Goal: Task Accomplishment & Management: Manage account settings

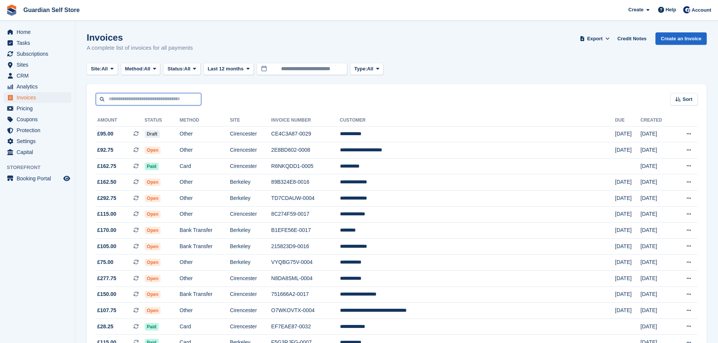
click at [167, 100] on input "text" at bounding box center [148, 99] width 105 height 12
type input "*****"
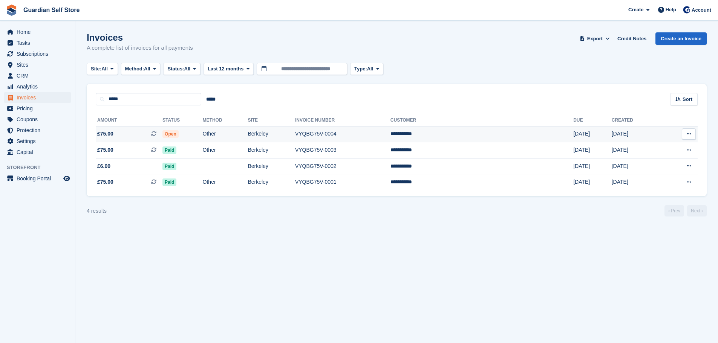
click at [153, 131] on span "£75.00 This is a recurring subscription invoice." at bounding box center [129, 134] width 67 height 8
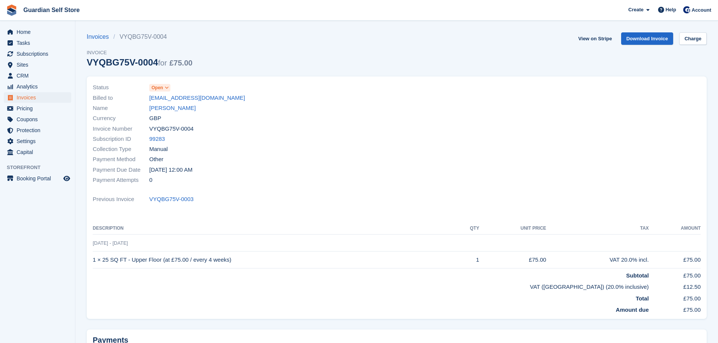
click at [167, 87] on icon at bounding box center [167, 88] width 4 height 5
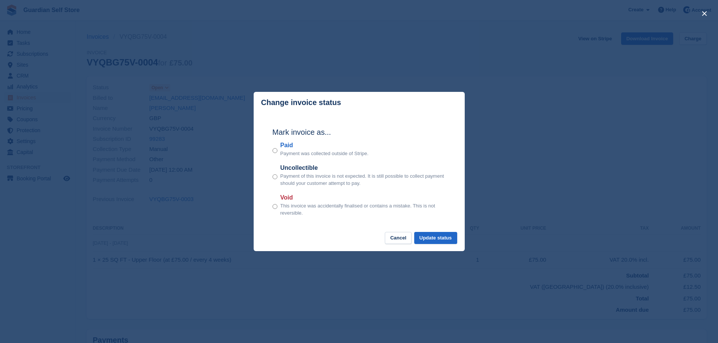
click at [285, 149] on label "Paid" at bounding box center [324, 145] width 88 height 9
click at [423, 231] on div "Mark invoice as... Paid Payment was collected outside of Stripe. Uncollectible …" at bounding box center [359, 172] width 188 height 119
click at [423, 234] on button "Update status" at bounding box center [435, 238] width 43 height 12
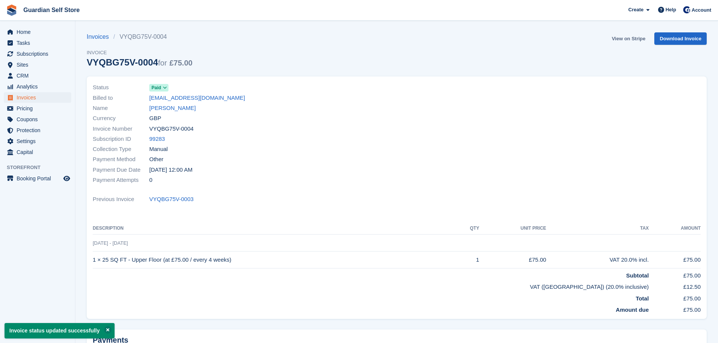
click at [626, 38] on link "View on Stripe" at bounding box center [628, 38] width 40 height 12
click at [51, 95] on span "Invoices" at bounding box center [39, 97] width 45 height 11
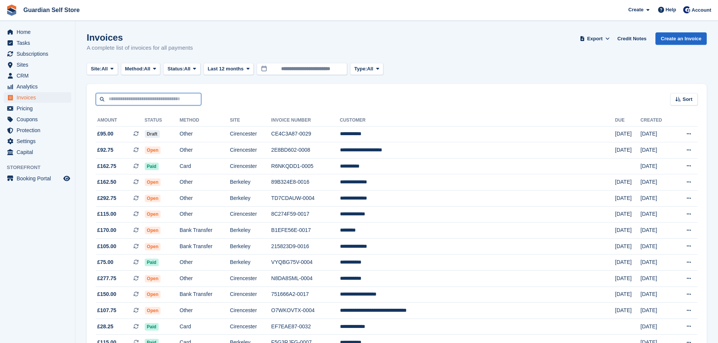
click at [125, 102] on input "text" at bounding box center [148, 99] width 105 height 12
type input "****"
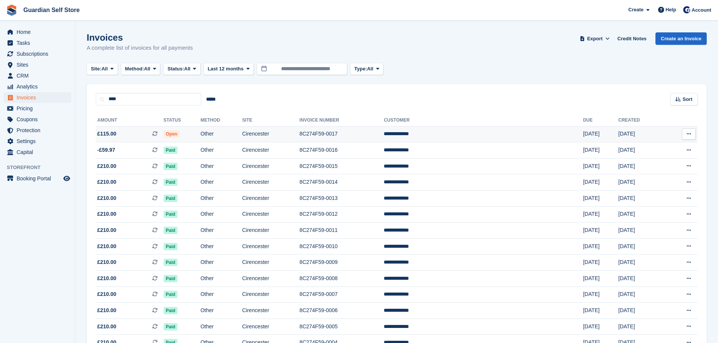
click at [123, 133] on span "£115.00 This is a recurring subscription invoice." at bounding box center [130, 134] width 68 height 8
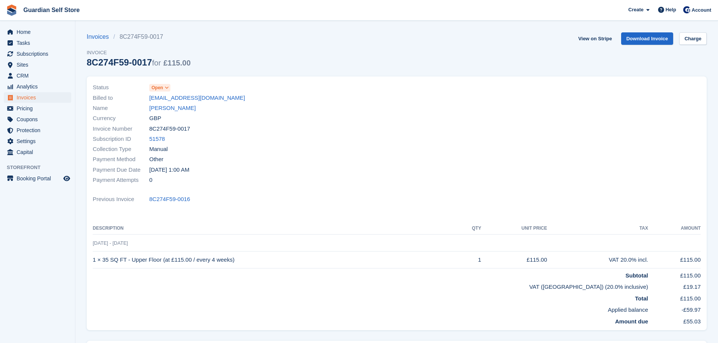
click at [165, 88] on icon at bounding box center [167, 88] width 4 height 5
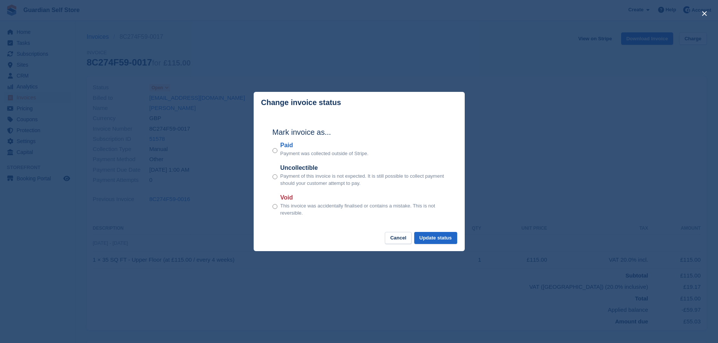
click at [285, 144] on label "Paid" at bounding box center [324, 145] width 88 height 9
click at [441, 240] on button "Update status" at bounding box center [435, 238] width 43 height 12
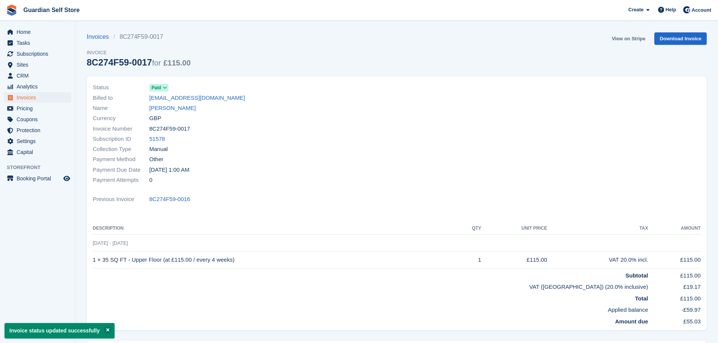
click at [617, 37] on link "View on Stripe" at bounding box center [628, 38] width 40 height 12
click at [55, 99] on span "Invoices" at bounding box center [39, 97] width 45 height 11
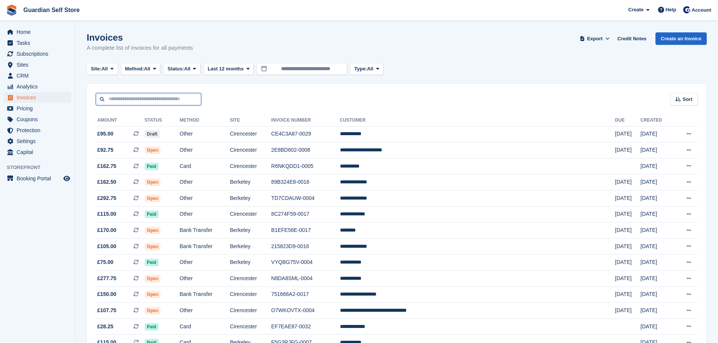
click at [126, 101] on input "text" at bounding box center [148, 99] width 105 height 12
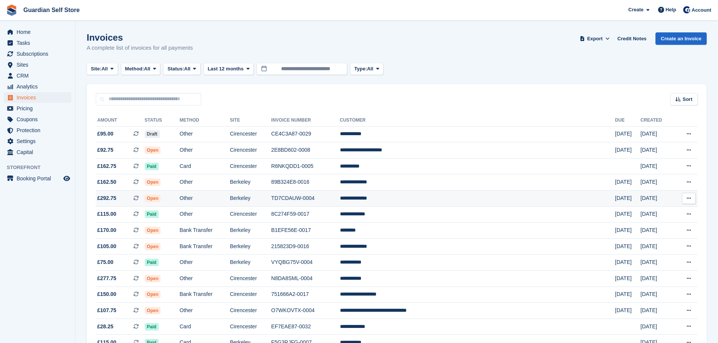
click at [180, 197] on td "Open" at bounding box center [162, 199] width 35 height 16
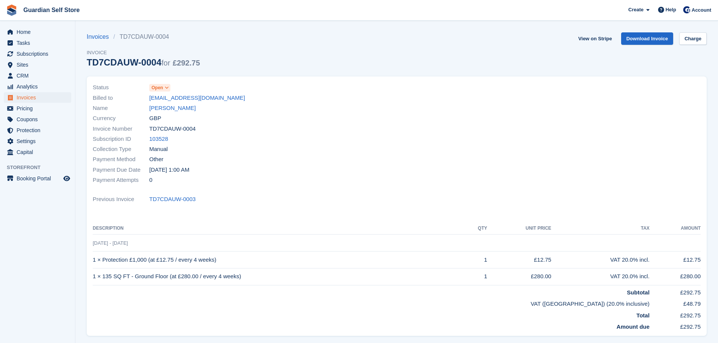
click at [159, 89] on span "Open" at bounding box center [157, 87] width 12 height 7
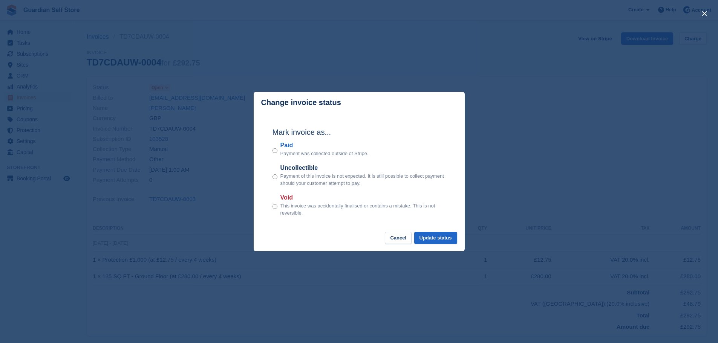
click at [281, 145] on label "Paid" at bounding box center [324, 145] width 88 height 9
click at [423, 234] on button "Update status" at bounding box center [435, 238] width 43 height 12
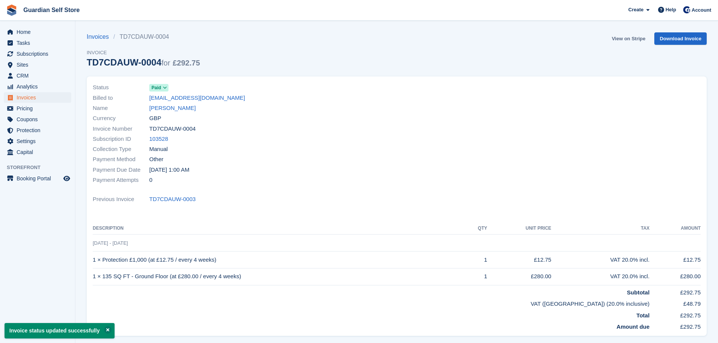
click at [622, 37] on link "View on Stripe" at bounding box center [628, 38] width 40 height 12
click at [44, 95] on span "Invoices" at bounding box center [39, 97] width 45 height 11
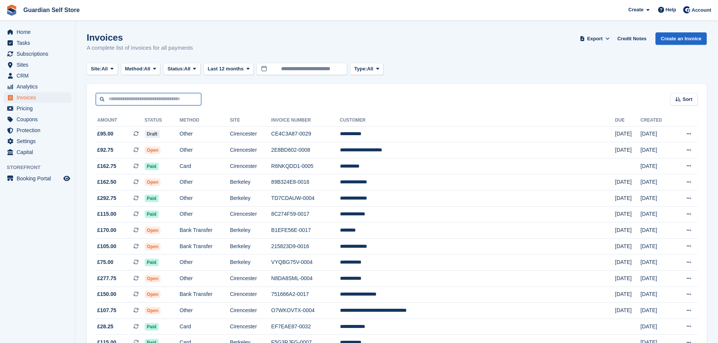
click at [155, 99] on input "text" at bounding box center [148, 99] width 105 height 12
type input "***"
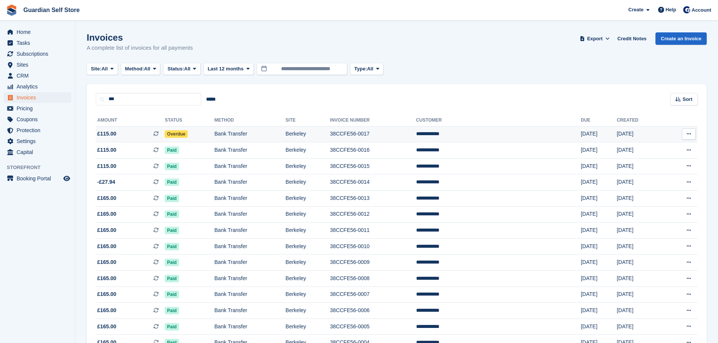
click at [134, 131] on span "£115.00 This is a recurring subscription invoice." at bounding box center [130, 134] width 69 height 8
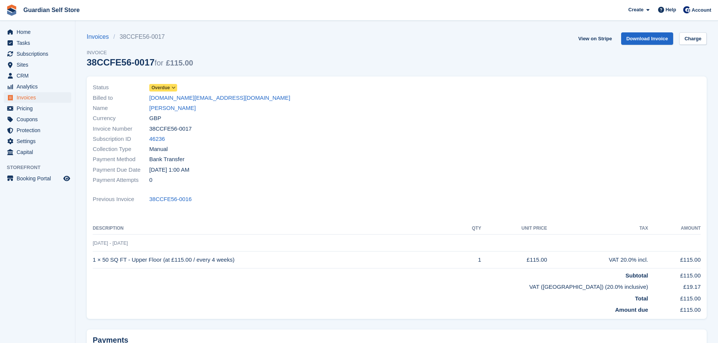
click at [161, 86] on span "Overdue" at bounding box center [160, 87] width 18 height 7
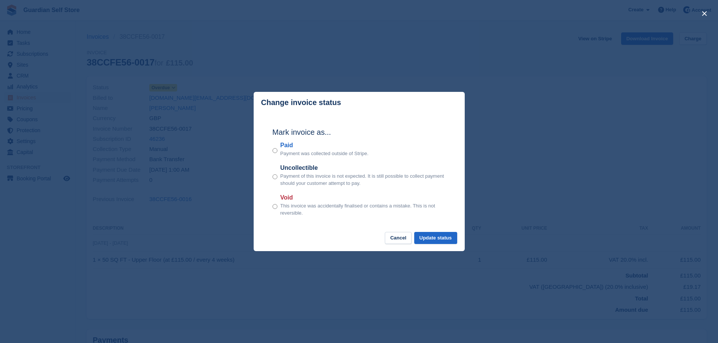
click at [290, 148] on label "Paid" at bounding box center [324, 145] width 88 height 9
click at [427, 239] on button "Update status" at bounding box center [435, 238] width 43 height 12
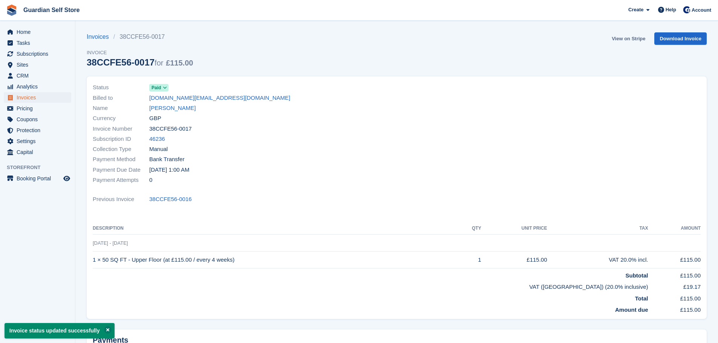
click at [624, 41] on link "View on Stripe" at bounding box center [628, 38] width 40 height 12
click at [48, 99] on span "Invoices" at bounding box center [39, 97] width 45 height 11
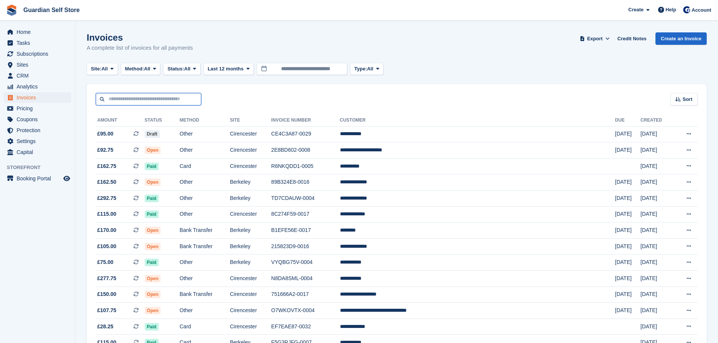
click at [147, 98] on input "text" at bounding box center [148, 99] width 105 height 12
type input "*****"
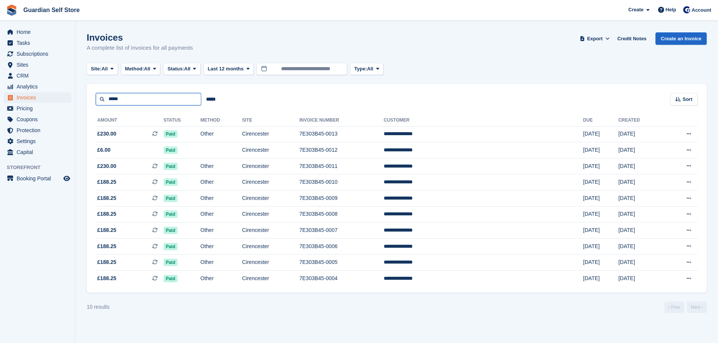
drag, startPoint x: 128, startPoint y: 97, endPoint x: 64, endPoint y: 98, distance: 64.0
click at [64, 98] on div "Home Tasks Subscriptions Subscriptions Subscriptions Price increases NEW Price …" at bounding box center [359, 171] width 718 height 343
type input "*****"
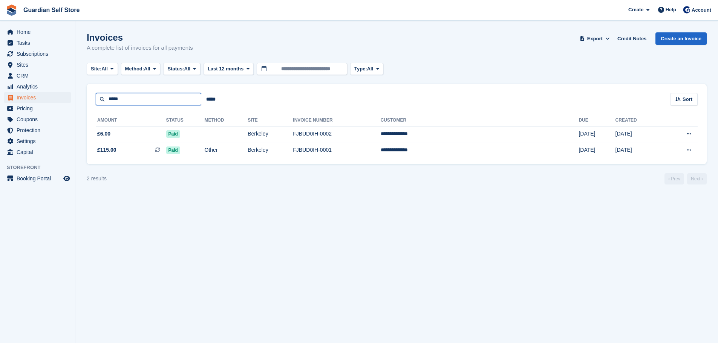
drag, startPoint x: 124, startPoint y: 99, endPoint x: 60, endPoint y: 99, distance: 64.4
click at [60, 99] on div "Home Tasks Subscriptions Subscriptions Subscriptions Price increases NEW Price …" at bounding box center [359, 171] width 718 height 343
type input "****"
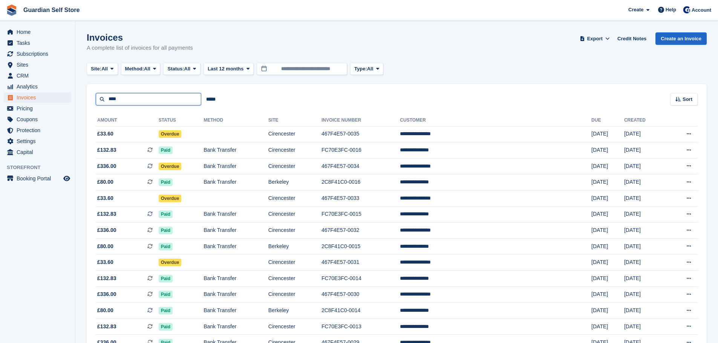
drag, startPoint x: 135, startPoint y: 102, endPoint x: 74, endPoint y: 100, distance: 61.4
type input "****"
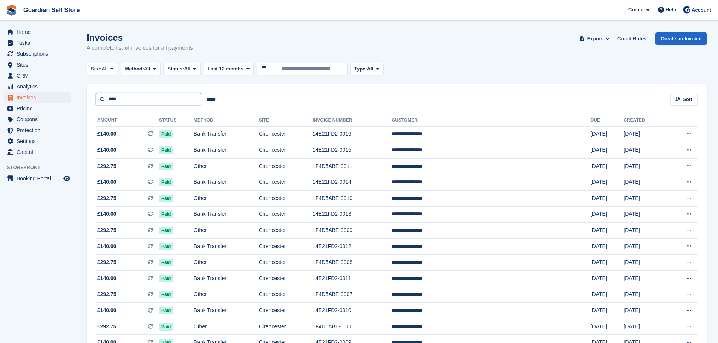
drag, startPoint x: 101, startPoint y: 96, endPoint x: 73, endPoint y: 96, distance: 27.1
click at [73, 96] on div "Home Tasks Subscriptions Subscriptions Subscriptions Price increases NEW Price …" at bounding box center [359, 274] width 718 height 549
type input "****"
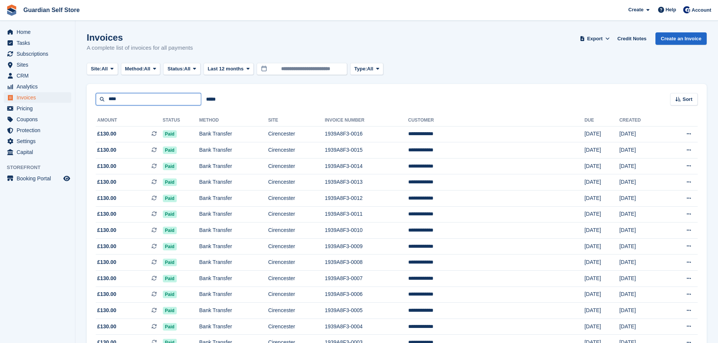
drag, startPoint x: 128, startPoint y: 102, endPoint x: 66, endPoint y: 101, distance: 61.8
click at [66, 101] on div "Home Tasks Subscriptions Subscriptions Subscriptions Price increases NEW Price …" at bounding box center [359, 194] width 718 height 388
type input "****"
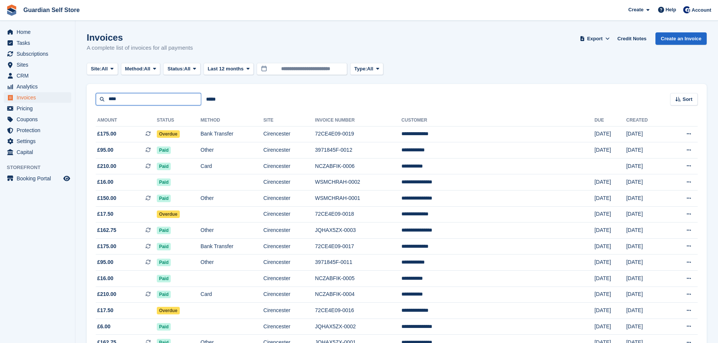
drag, startPoint x: 125, startPoint y: 101, endPoint x: 57, endPoint y: 101, distance: 68.6
type input "***"
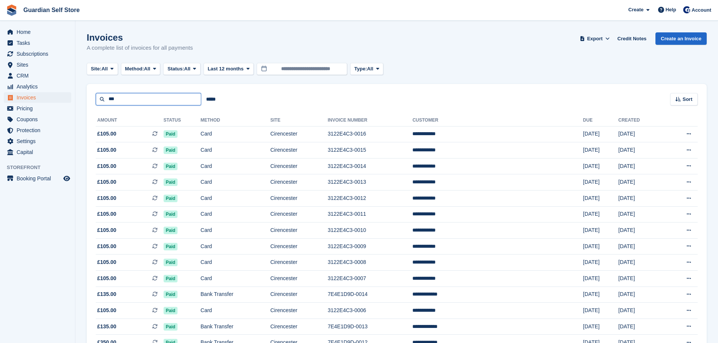
drag, startPoint x: 139, startPoint y: 100, endPoint x: 22, endPoint y: 99, distance: 117.1
click at [22, 99] on div "Home Tasks Subscriptions Subscriptions Subscriptions Price increases NEW Price …" at bounding box center [359, 226] width 718 height 452
type input "******"
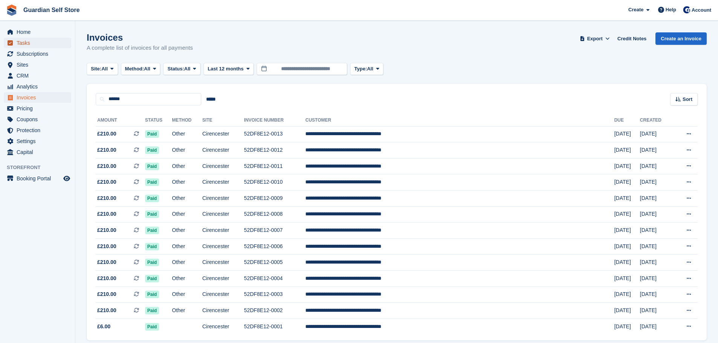
click at [24, 45] on span "Tasks" at bounding box center [39, 43] width 45 height 11
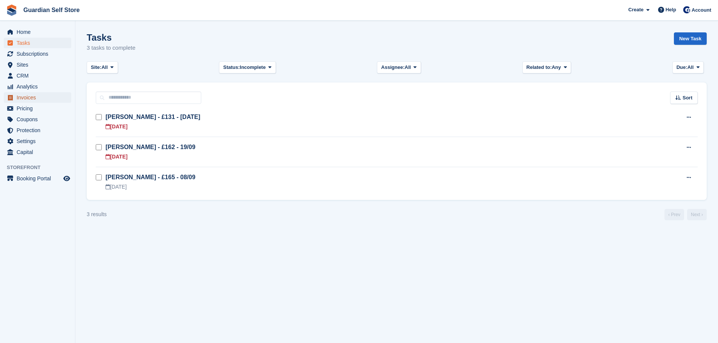
click at [29, 99] on span "Invoices" at bounding box center [39, 97] width 45 height 11
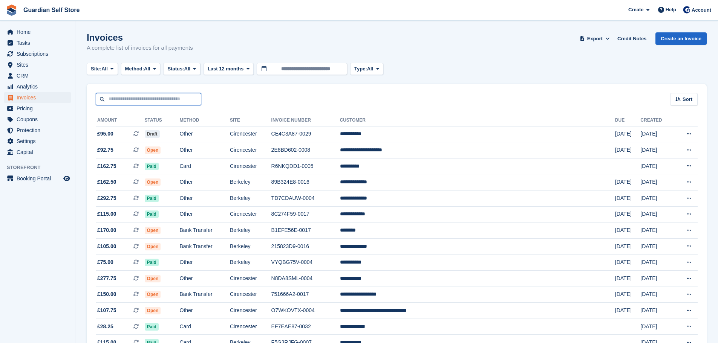
click at [113, 101] on input "text" at bounding box center [148, 99] width 105 height 12
type input "*****"
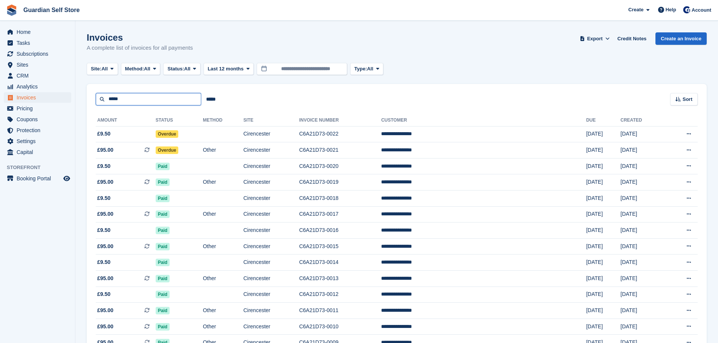
drag, startPoint x: 179, startPoint y: 98, endPoint x: 51, endPoint y: 96, distance: 127.3
click at [51, 96] on div "Home Tasks Subscriptions Subscriptions Subscriptions Price increases NEW Price …" at bounding box center [359, 234] width 718 height 469
type input "*****"
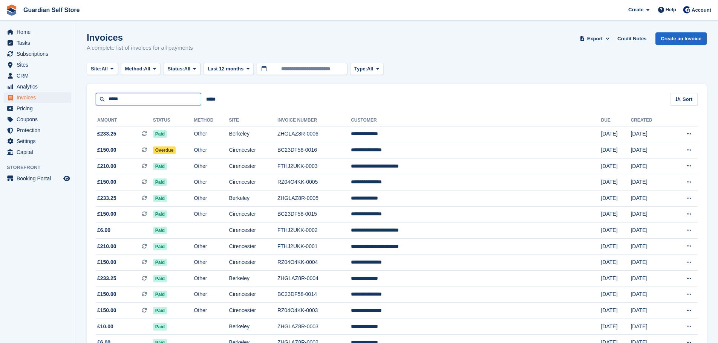
drag, startPoint x: 128, startPoint y: 94, endPoint x: 104, endPoint y: 98, distance: 24.3
click at [104, 98] on input "*****" at bounding box center [148, 99] width 105 height 12
type input "******"
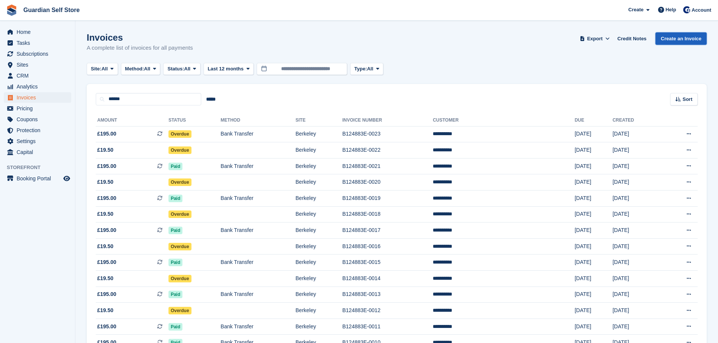
click at [676, 41] on link "Create an Invoice" at bounding box center [680, 38] width 51 height 12
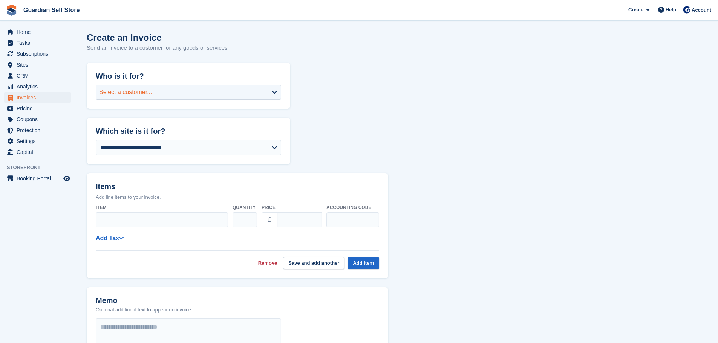
click at [160, 98] on div "Select a customer..." at bounding box center [188, 92] width 185 height 15
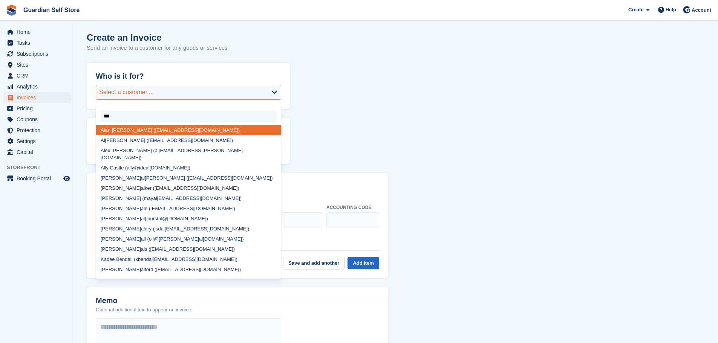
type input "****"
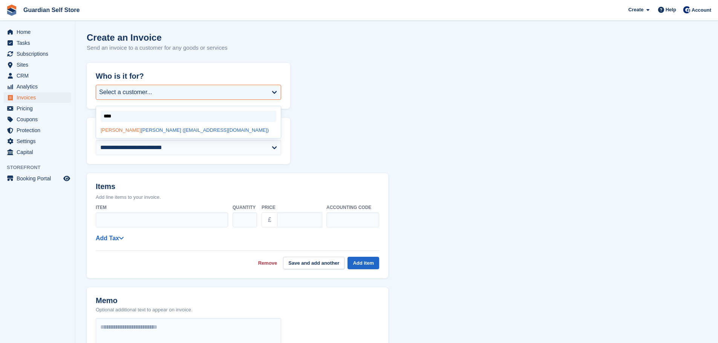
click at [155, 133] on div "Alan Mills (rooneymills1@gmail.com)" at bounding box center [188, 130] width 185 height 10
select select "*****"
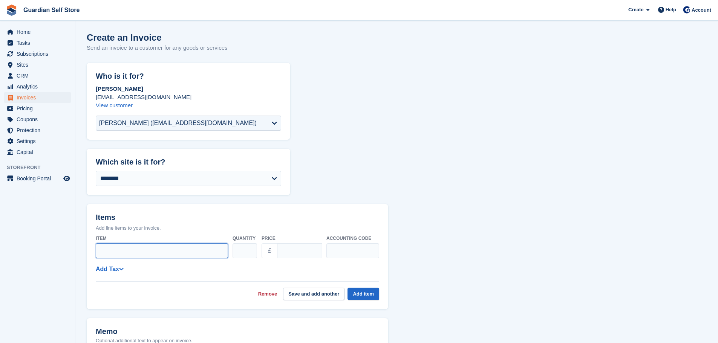
click at [128, 250] on input "Item" at bounding box center [162, 250] width 132 height 15
type input "**********"
drag, startPoint x: 276, startPoint y: 254, endPoint x: 212, endPoint y: 254, distance: 64.0
click at [212, 254] on div "**********" at bounding box center [237, 247] width 283 height 30
type input "****"
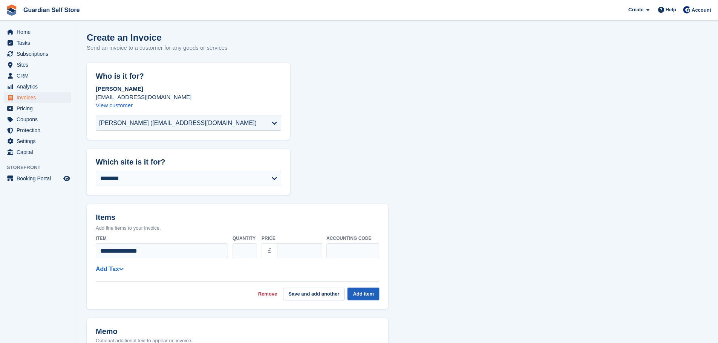
click at [369, 296] on button "Add item" at bounding box center [363, 294] width 32 height 12
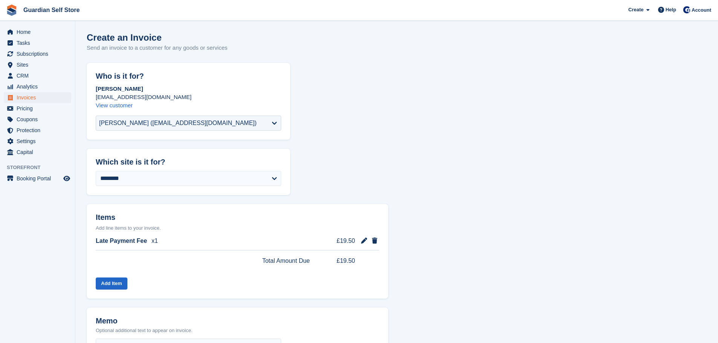
scroll to position [225, 0]
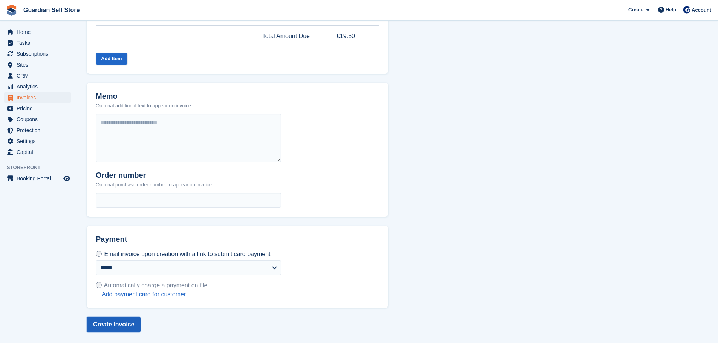
click at [119, 324] on button "Create Invoice" at bounding box center [114, 324] width 54 height 15
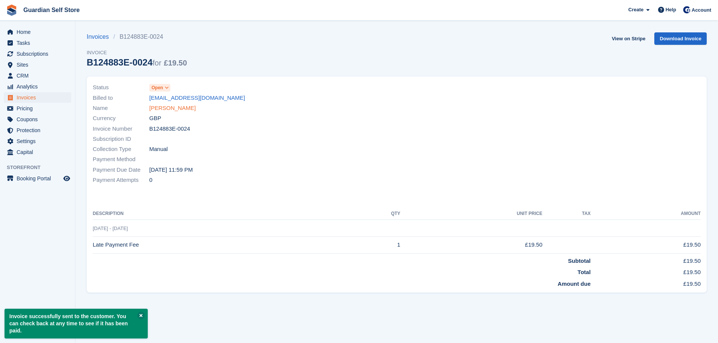
click at [157, 105] on link "Alan Mills" at bounding box center [172, 108] width 46 height 9
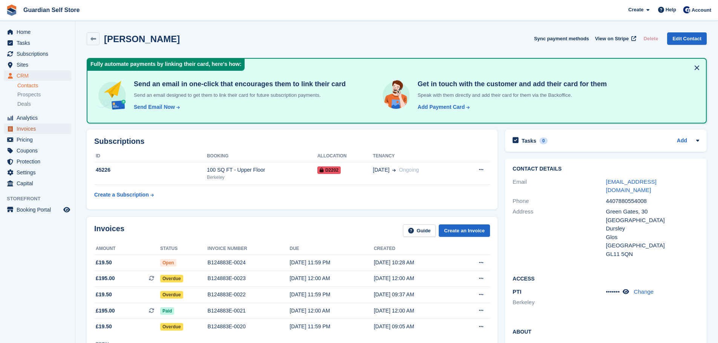
click at [50, 128] on span "Invoices" at bounding box center [39, 129] width 45 height 11
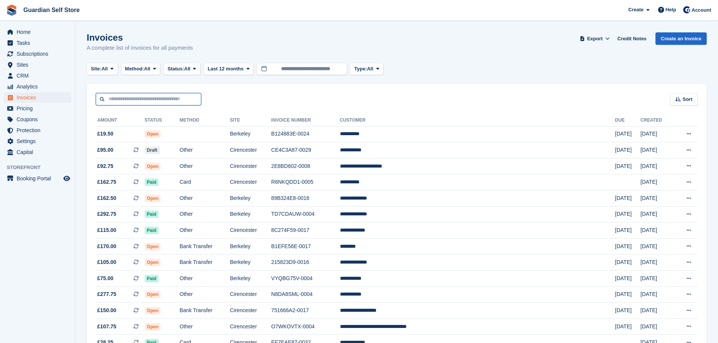
click at [151, 105] on input "text" at bounding box center [148, 99] width 105 height 12
type input "****"
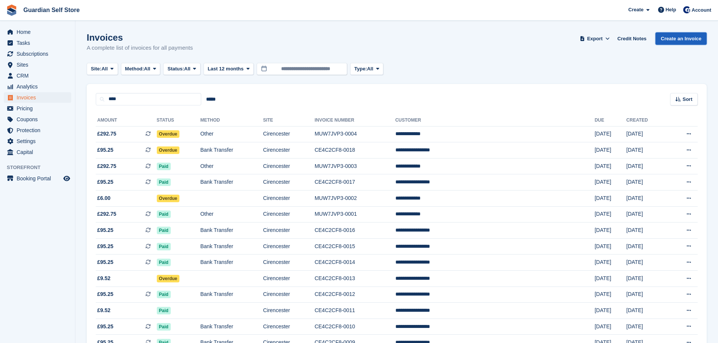
click at [674, 39] on link "Create an Invoice" at bounding box center [680, 38] width 51 height 12
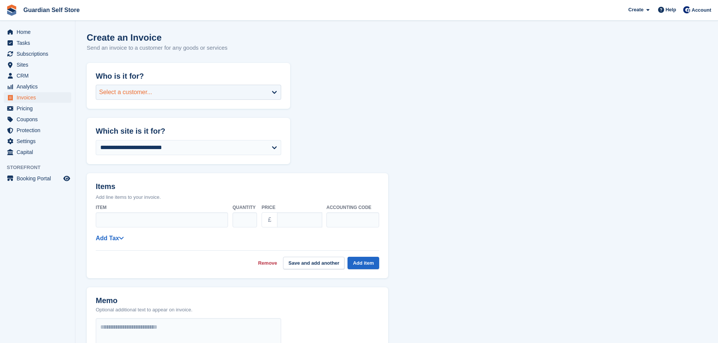
click at [183, 96] on div "Select a customer..." at bounding box center [188, 92] width 185 height 15
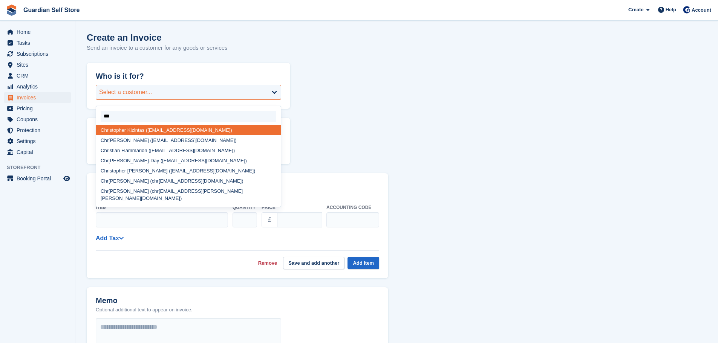
type input "****"
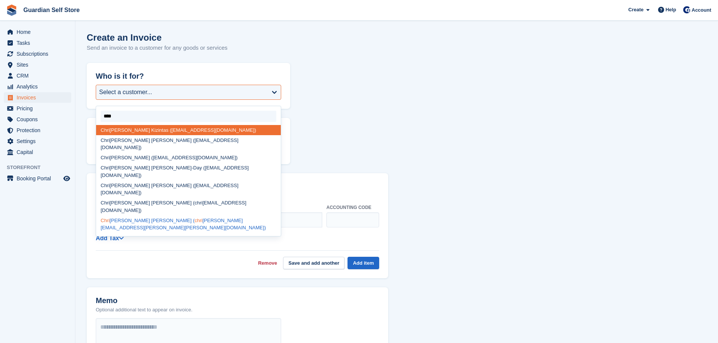
click at [140, 215] on div "[PERSON_NAME] ( chri [EMAIL_ADDRESS][PERSON_NAME][PERSON_NAME][DOMAIN_NAME])" at bounding box center [188, 224] width 185 height 18
select select "*****"
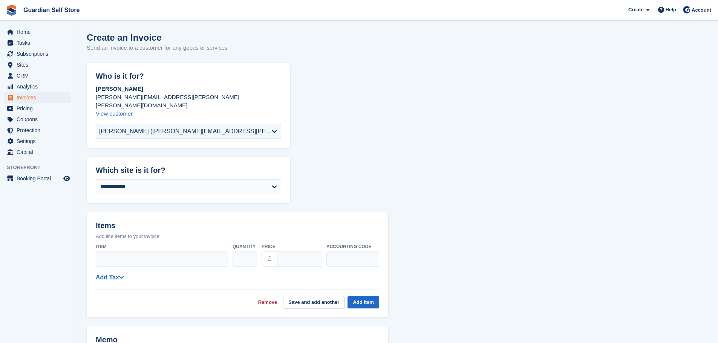
click at [149, 243] on div "Item" at bounding box center [162, 253] width 132 height 27
click at [137, 252] on input "Item" at bounding box center [162, 259] width 132 height 15
type input "**********"
drag, startPoint x: 295, startPoint y: 254, endPoint x: 222, endPoint y: 255, distance: 73.5
click at [221, 255] on div "**********" at bounding box center [237, 255] width 283 height 30
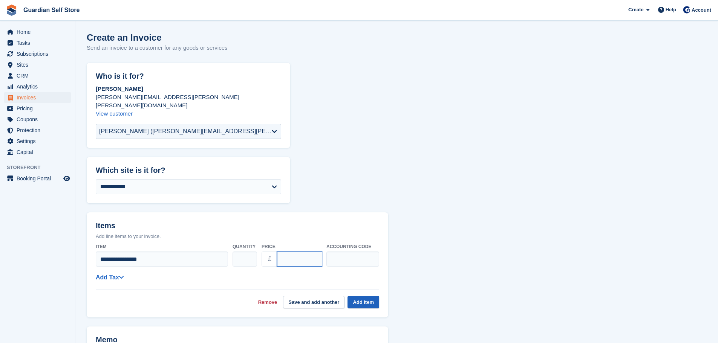
type input "****"
click at [366, 296] on button "Add item" at bounding box center [363, 302] width 32 height 12
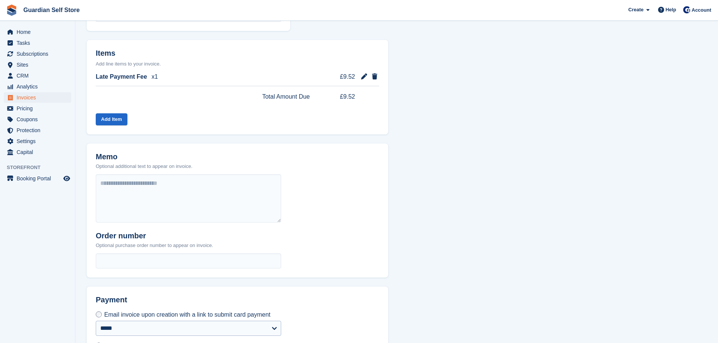
scroll to position [225, 0]
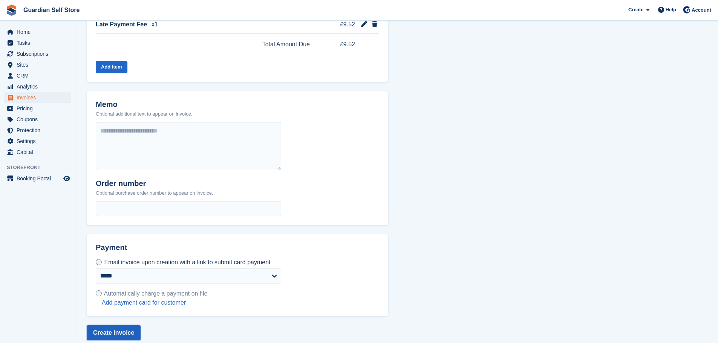
click at [124, 327] on button "Create Invoice" at bounding box center [114, 332] width 54 height 15
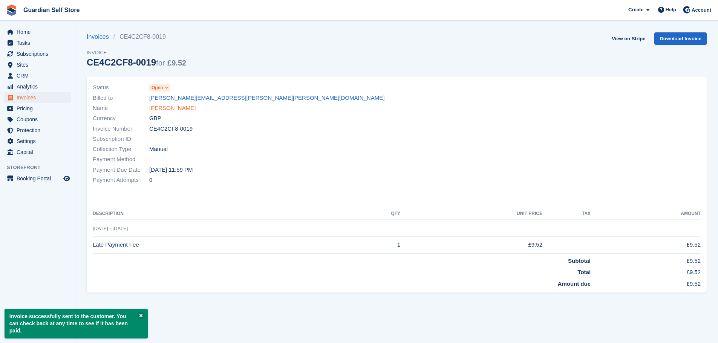
click at [176, 108] on link "[PERSON_NAME]" at bounding box center [172, 108] width 46 height 9
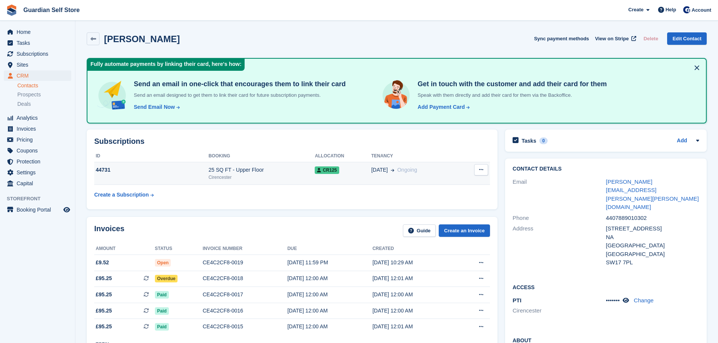
click at [482, 168] on icon at bounding box center [481, 169] width 4 height 5
click at [358, 173] on div "CR125" at bounding box center [343, 170] width 56 height 8
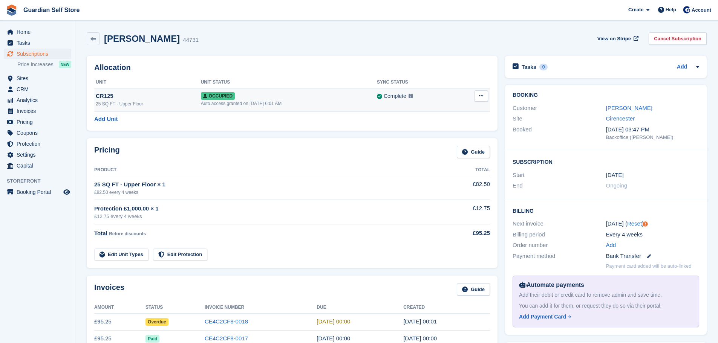
click at [483, 96] on button at bounding box center [481, 95] width 14 height 11
click at [452, 113] on p "Overlock" at bounding box center [452, 111] width 66 height 10
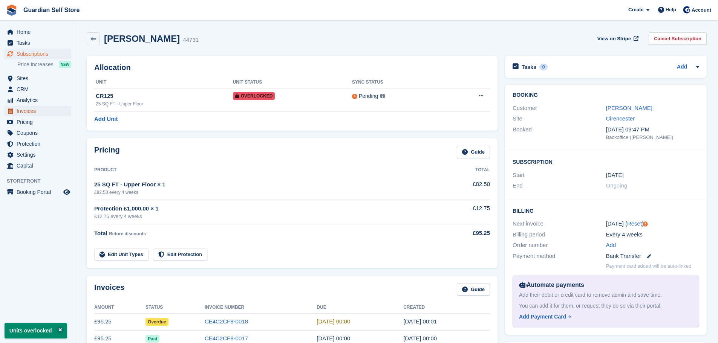
click at [41, 111] on span "Invoices" at bounding box center [39, 111] width 45 height 11
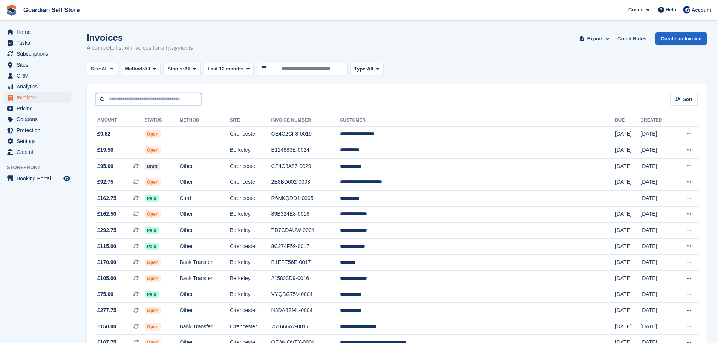
click at [142, 105] on input "text" at bounding box center [148, 99] width 105 height 12
type input "*****"
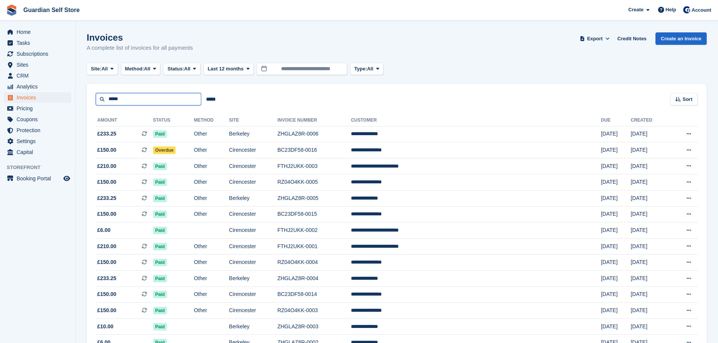
drag, startPoint x: 126, startPoint y: 99, endPoint x: 67, endPoint y: 95, distance: 58.5
click at [67, 95] on div "Home Tasks Subscriptions Subscriptions Subscriptions Price increases NEW Price …" at bounding box center [359, 298] width 718 height 597
type input "********"
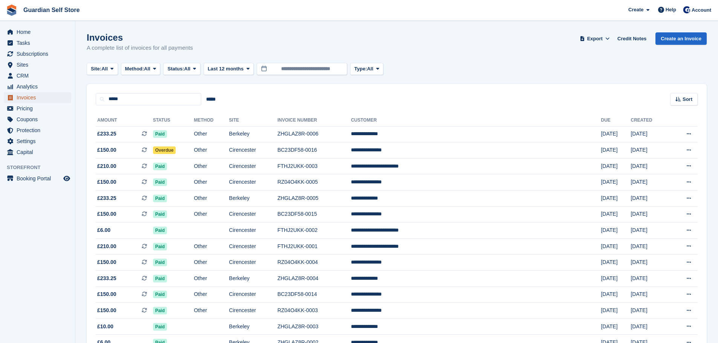
click at [22, 98] on span "Invoices" at bounding box center [39, 97] width 45 height 11
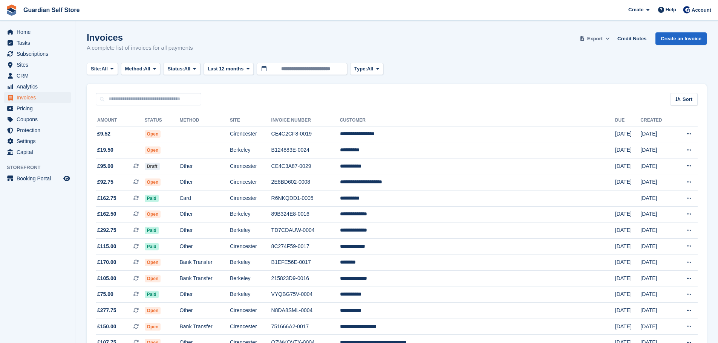
click at [604, 42] on button "Export" at bounding box center [594, 38] width 33 height 12
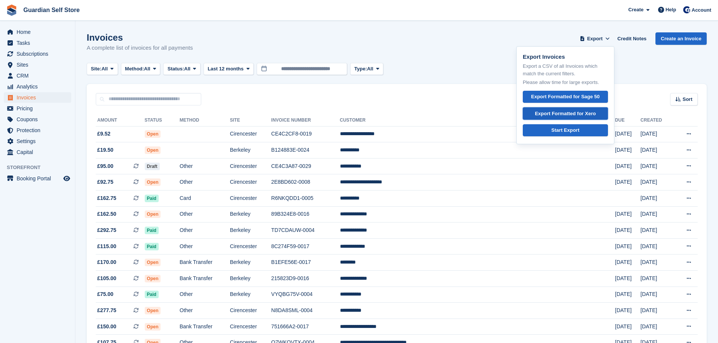
click at [583, 110] on div "Export Formatted for Xero" at bounding box center [564, 114] width 61 height 8
click at [180, 129] on td "Open" at bounding box center [162, 134] width 35 height 16
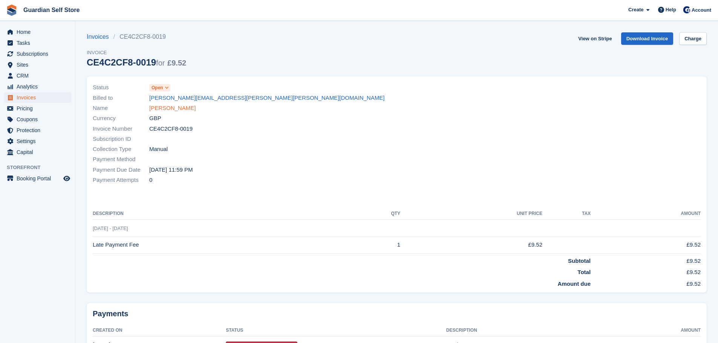
click at [162, 111] on link "[PERSON_NAME]" at bounding box center [172, 108] width 46 height 9
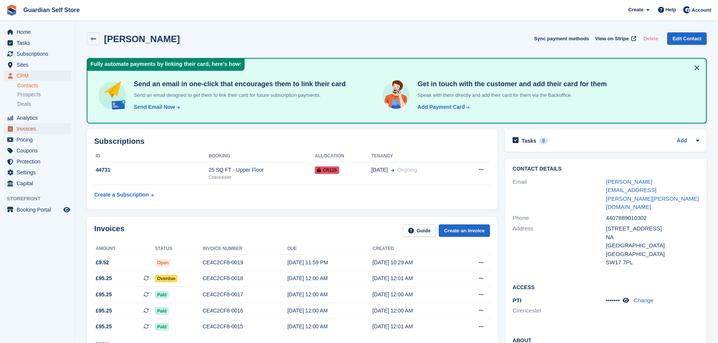
click at [37, 125] on span "Invoices" at bounding box center [39, 129] width 45 height 11
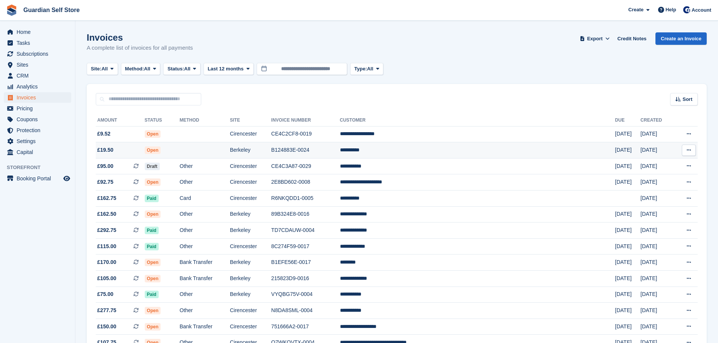
click at [216, 153] on td at bounding box center [205, 150] width 50 height 16
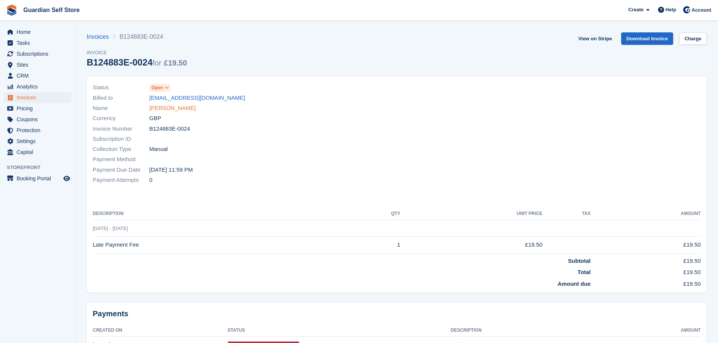
click at [170, 110] on link "[PERSON_NAME]" at bounding box center [172, 108] width 46 height 9
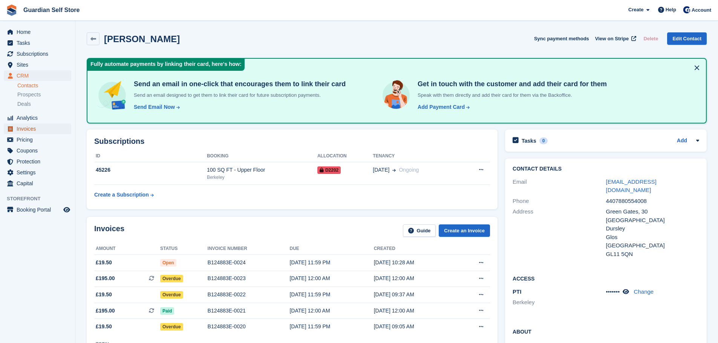
click at [21, 130] on span "Invoices" at bounding box center [39, 129] width 45 height 11
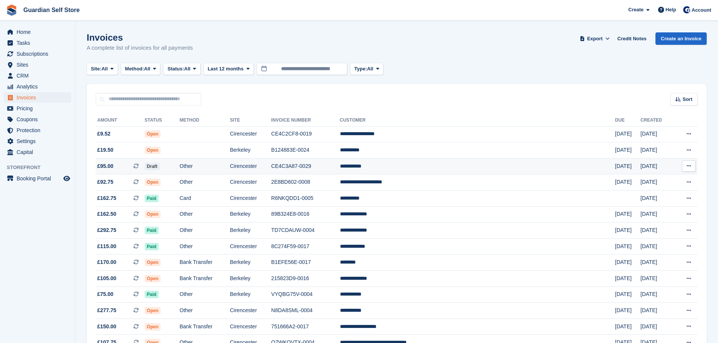
click at [330, 172] on td "CE4C3A87-0029" at bounding box center [305, 166] width 69 height 16
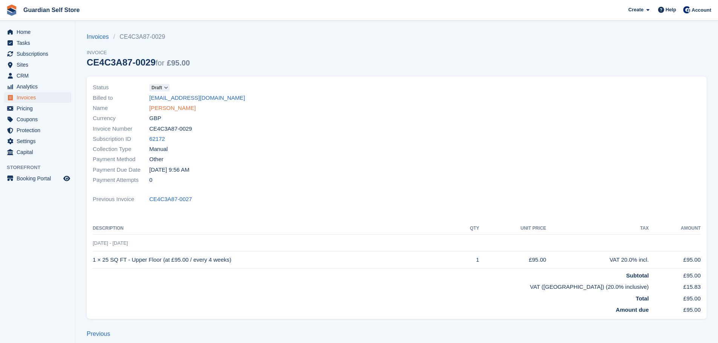
click at [160, 107] on link "[PERSON_NAME]" at bounding box center [172, 108] width 46 height 9
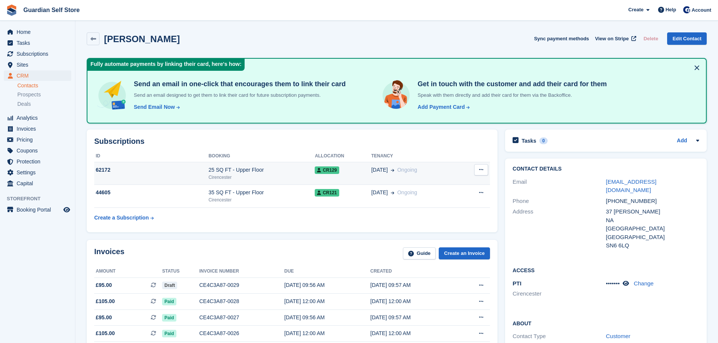
click at [220, 176] on div "Cirencester" at bounding box center [261, 177] width 106 height 7
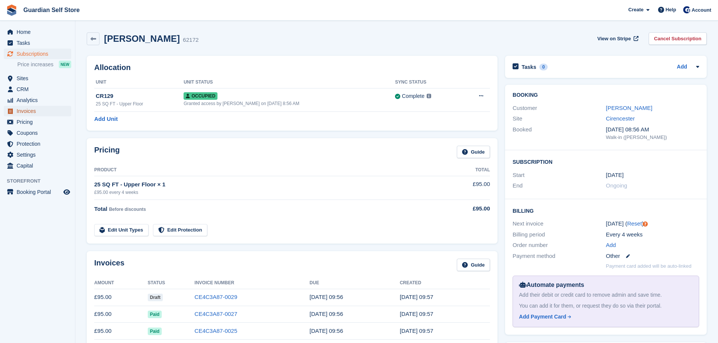
click at [36, 110] on span "Invoices" at bounding box center [39, 111] width 45 height 11
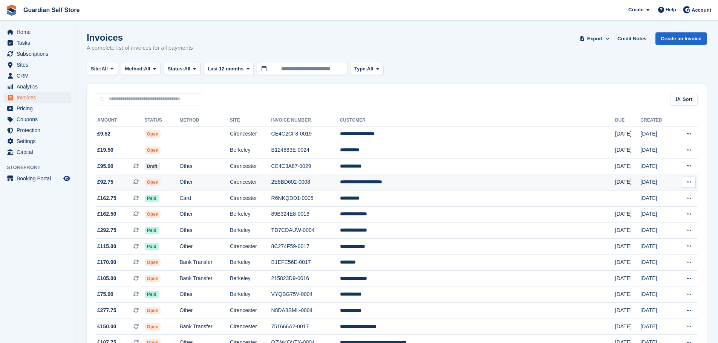
click at [230, 177] on td "Other" at bounding box center [205, 182] width 50 height 16
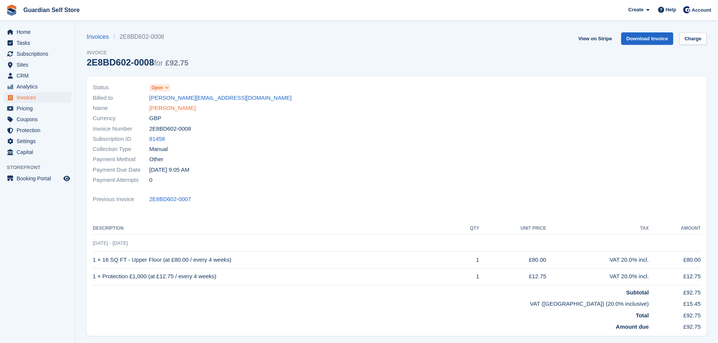
click at [181, 111] on link "[PERSON_NAME]" at bounding box center [172, 108] width 46 height 9
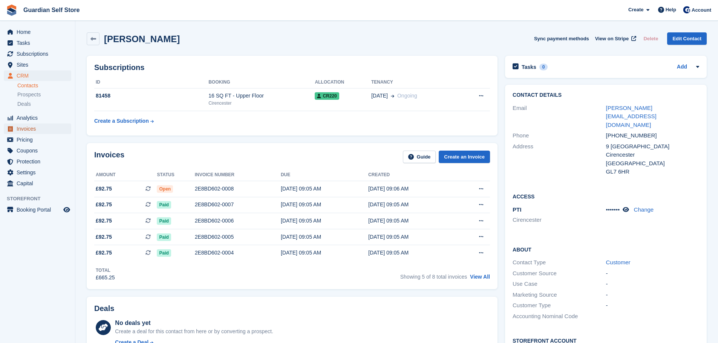
click at [32, 129] on span "Invoices" at bounding box center [39, 129] width 45 height 11
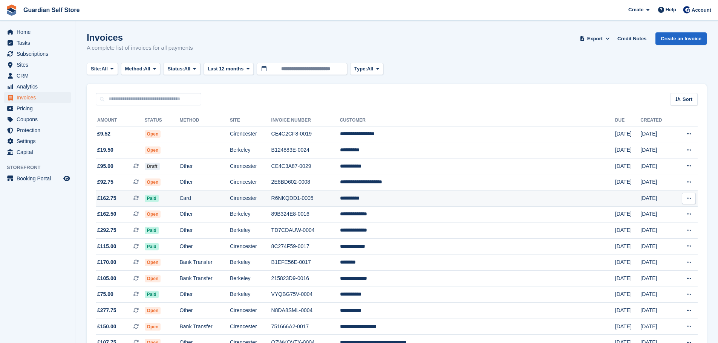
click at [340, 194] on td "R6NKQDD1-0005" at bounding box center [305, 199] width 69 height 16
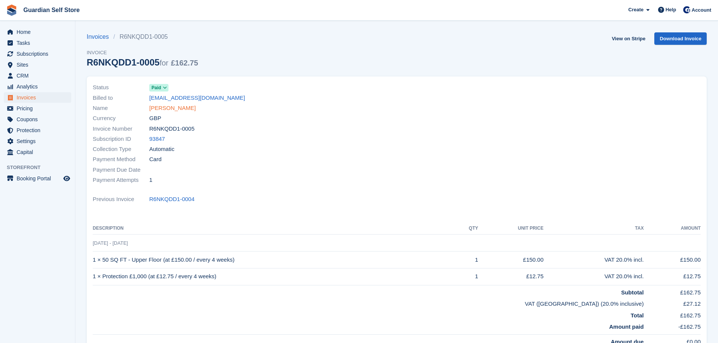
click at [160, 108] on link "Lisa Tseng" at bounding box center [172, 108] width 46 height 9
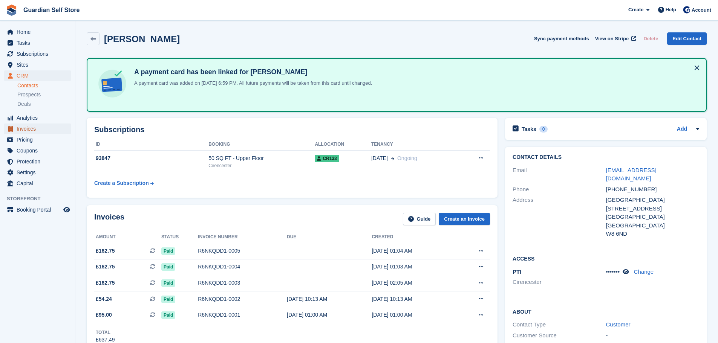
click at [34, 128] on span "Invoices" at bounding box center [39, 129] width 45 height 11
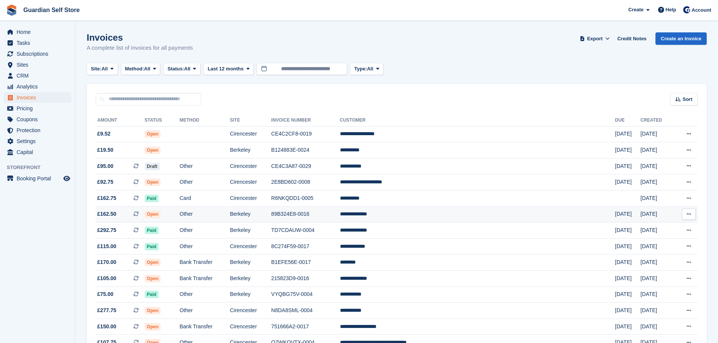
click at [340, 218] on td "89B324E8-0016" at bounding box center [305, 214] width 69 height 16
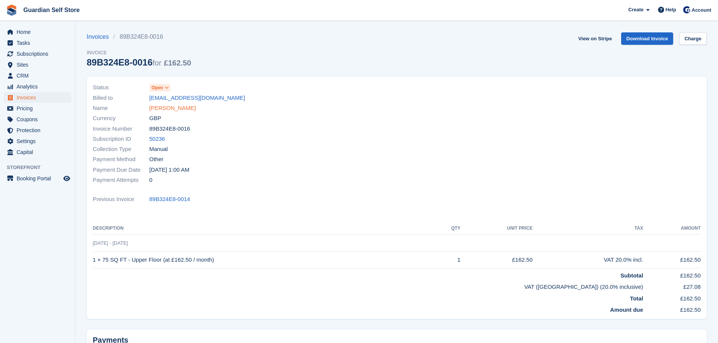
click at [165, 108] on link "[PERSON_NAME]" at bounding box center [172, 108] width 46 height 9
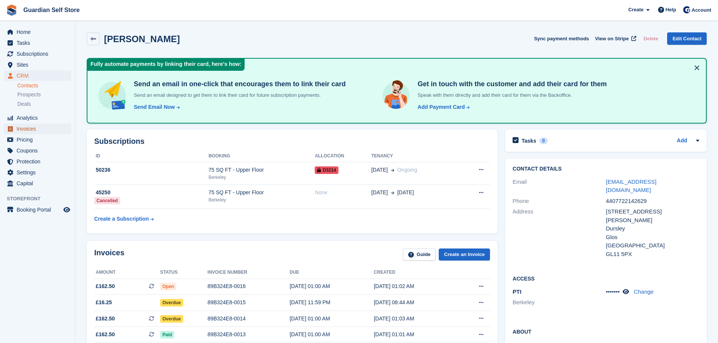
click at [21, 130] on span "Invoices" at bounding box center [39, 129] width 45 height 11
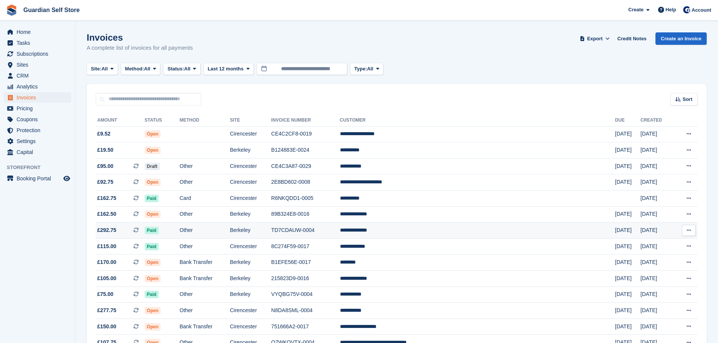
click at [271, 230] on td "Berkeley" at bounding box center [250, 231] width 41 height 16
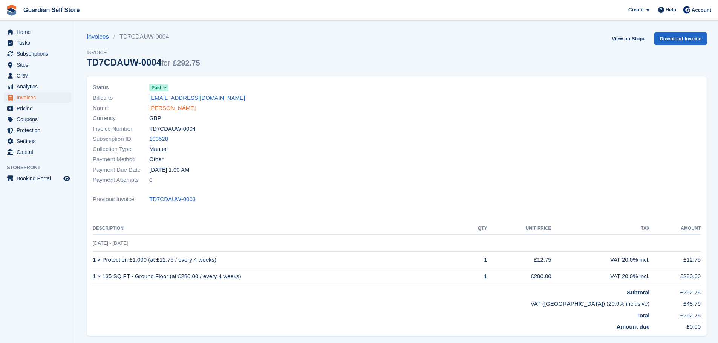
click at [173, 110] on link "[PERSON_NAME]" at bounding box center [172, 108] width 46 height 9
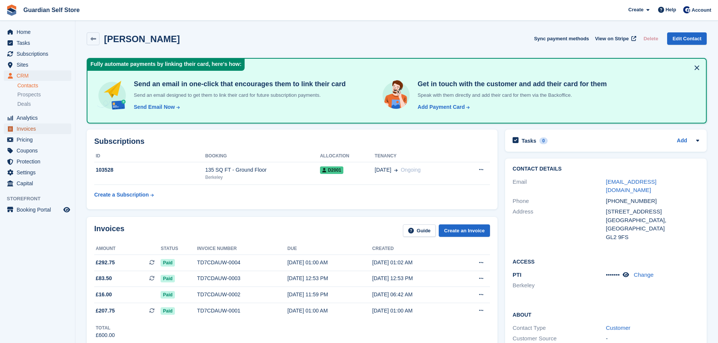
click at [26, 125] on span "Invoices" at bounding box center [39, 129] width 45 height 11
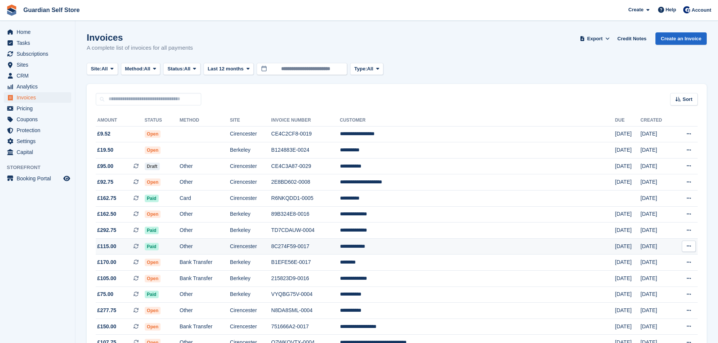
click at [271, 243] on td "Cirencester" at bounding box center [250, 246] width 41 height 16
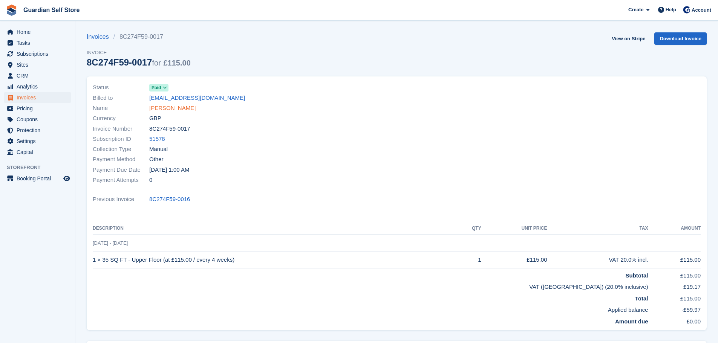
click at [185, 109] on link "[PERSON_NAME]" at bounding box center [172, 108] width 46 height 9
click at [162, 106] on link "[PERSON_NAME]" at bounding box center [172, 108] width 46 height 9
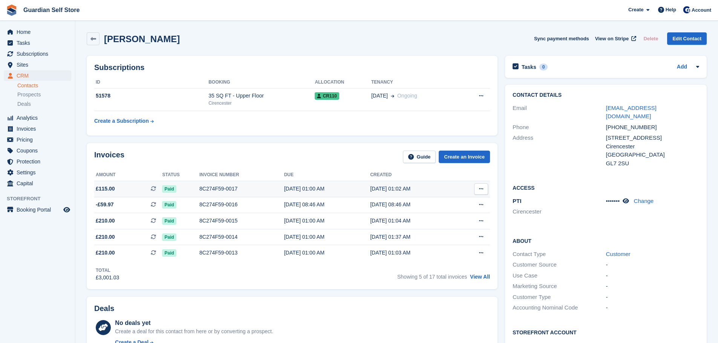
click at [220, 190] on div "8C274F59-0017" at bounding box center [241, 189] width 85 height 8
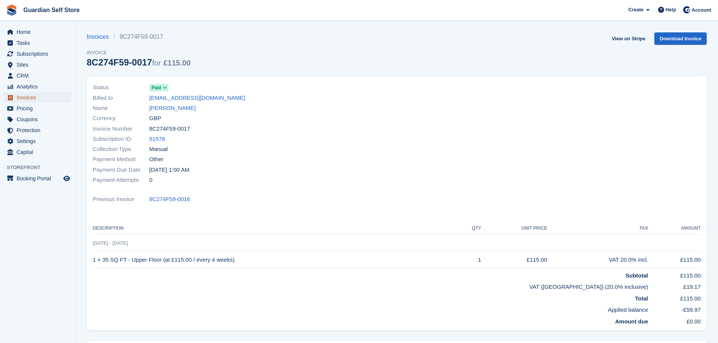
click at [39, 96] on span "Invoices" at bounding box center [39, 97] width 45 height 11
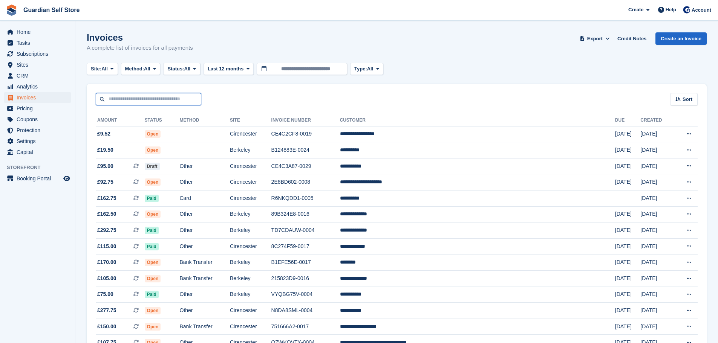
click at [137, 97] on input "text" at bounding box center [148, 99] width 105 height 12
type input "******"
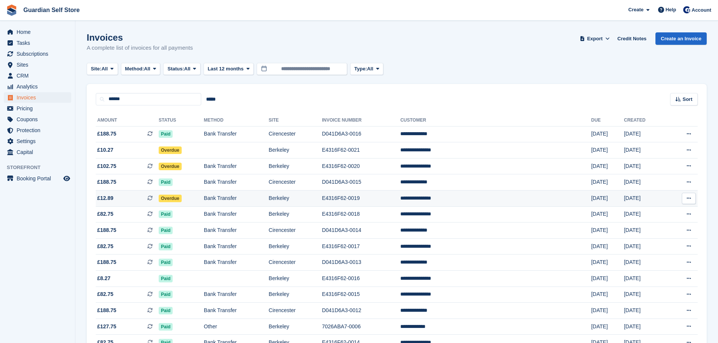
click at [133, 199] on span "£12.89 This is a recurring subscription invoice." at bounding box center [127, 198] width 63 height 8
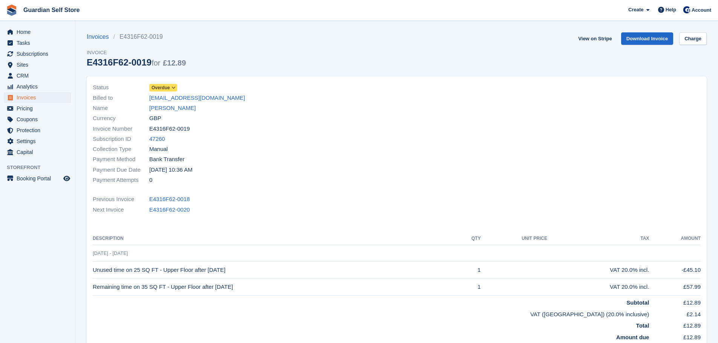
click at [163, 89] on span "Overdue" at bounding box center [160, 87] width 18 height 7
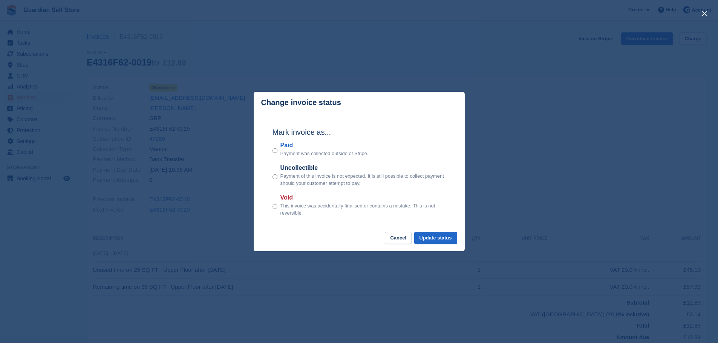
click at [286, 145] on label "Paid" at bounding box center [324, 145] width 88 height 9
click at [446, 242] on button "Update status" at bounding box center [435, 238] width 43 height 12
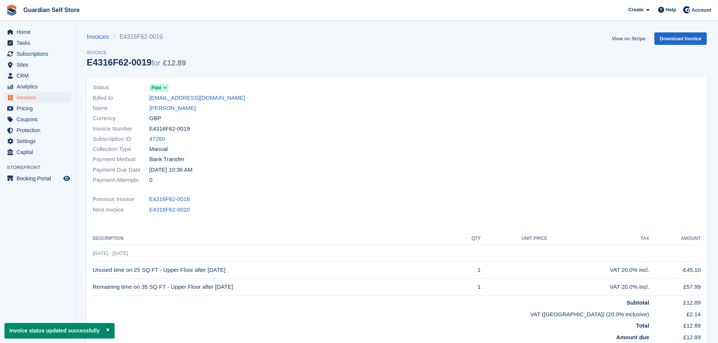
click at [623, 38] on link "View on Stripe" at bounding box center [628, 38] width 40 height 12
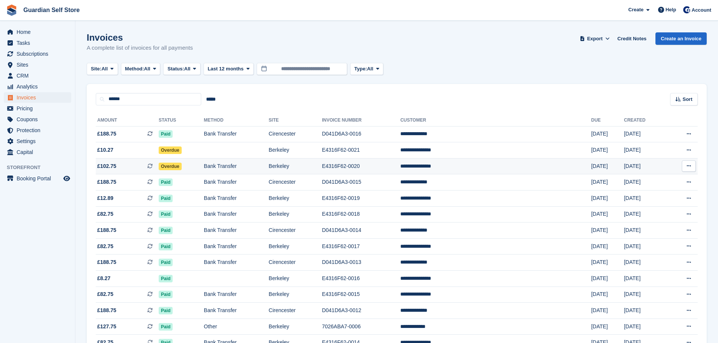
click at [145, 163] on span "£102.75 This is a recurring subscription invoice." at bounding box center [127, 166] width 63 height 8
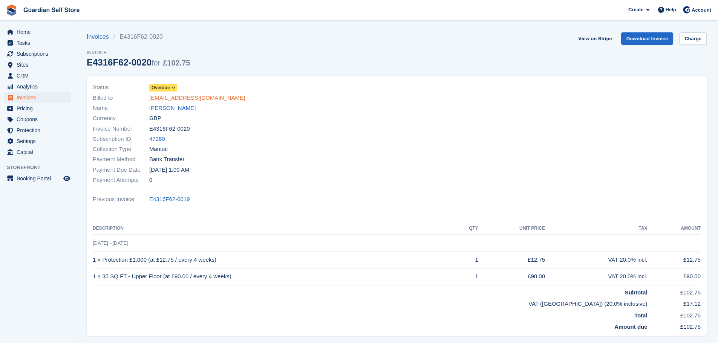
click at [165, 94] on link "[EMAIL_ADDRESS][DOMAIN_NAME]" at bounding box center [197, 98] width 96 height 9
click at [169, 85] on span "Overdue" at bounding box center [160, 87] width 18 height 7
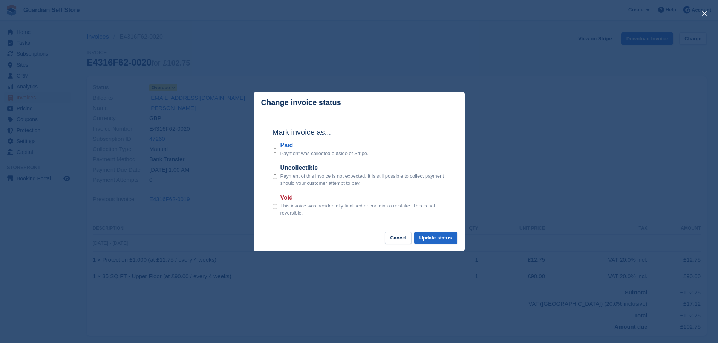
click at [289, 144] on label "Paid" at bounding box center [324, 145] width 88 height 9
click at [437, 239] on button "Update status" at bounding box center [435, 238] width 43 height 12
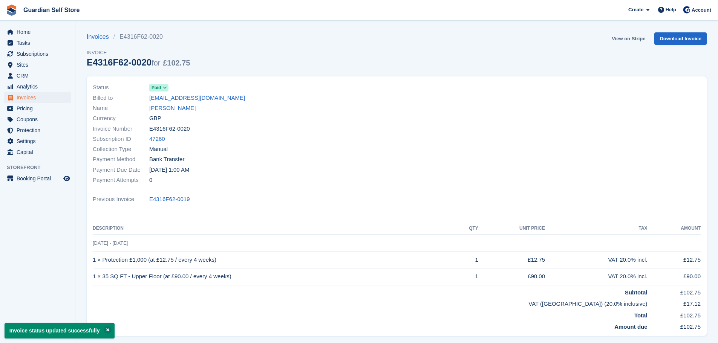
click at [623, 39] on link "View on Stripe" at bounding box center [628, 38] width 40 height 12
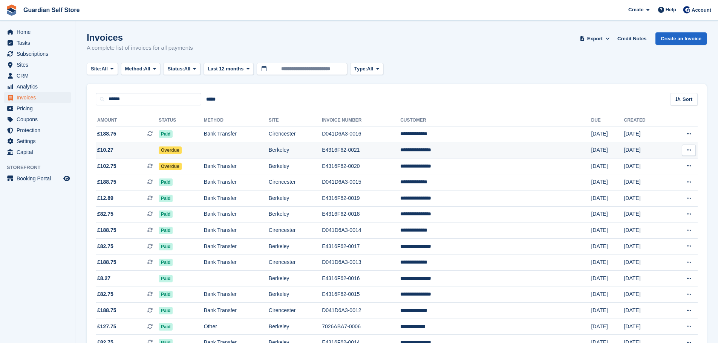
click at [137, 146] on span "£10.27" at bounding box center [127, 150] width 63 height 8
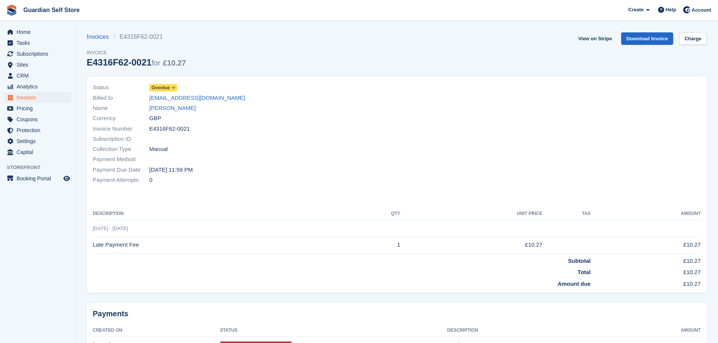
click at [166, 89] on span "Overdue" at bounding box center [160, 87] width 18 height 7
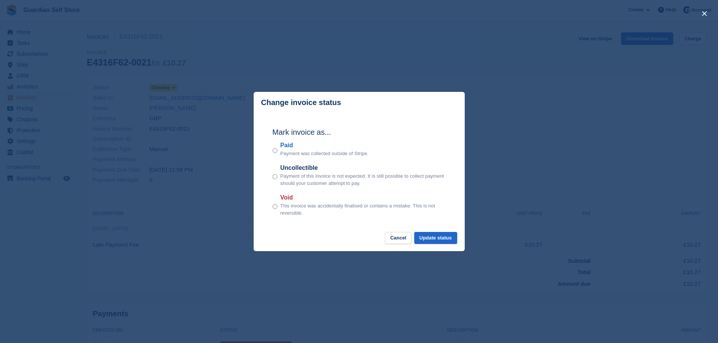
click at [284, 145] on label "Paid" at bounding box center [324, 145] width 88 height 9
click at [422, 235] on button "Update status" at bounding box center [435, 238] width 43 height 12
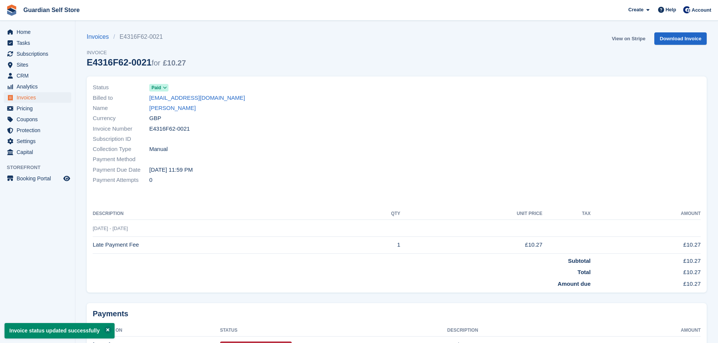
click at [634, 39] on link "View on Stripe" at bounding box center [628, 38] width 40 height 12
click at [173, 111] on link "[PERSON_NAME]" at bounding box center [172, 108] width 46 height 9
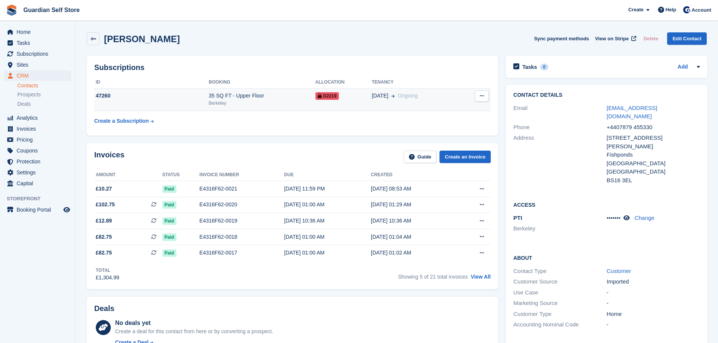
click at [479, 96] on icon at bounding box center [481, 95] width 4 height 5
click at [371, 102] on td "05 Aug Ongoing" at bounding box center [415, 99] width 89 height 23
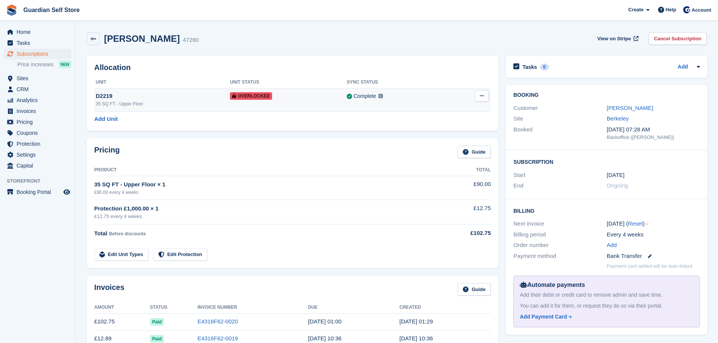
click at [482, 94] on icon at bounding box center [481, 95] width 4 height 5
click at [456, 108] on p "Remove Overlock" at bounding box center [453, 111] width 66 height 10
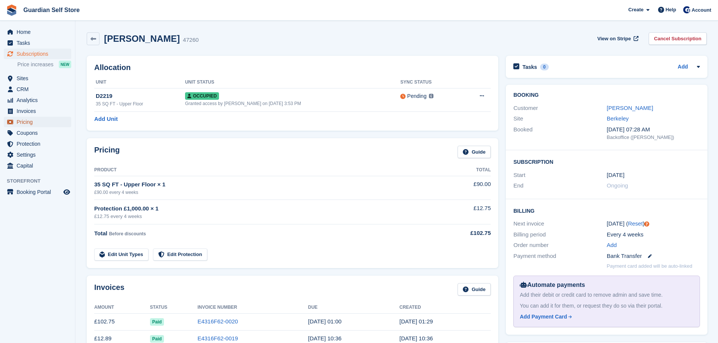
click at [34, 117] on span "Pricing" at bounding box center [39, 122] width 45 height 11
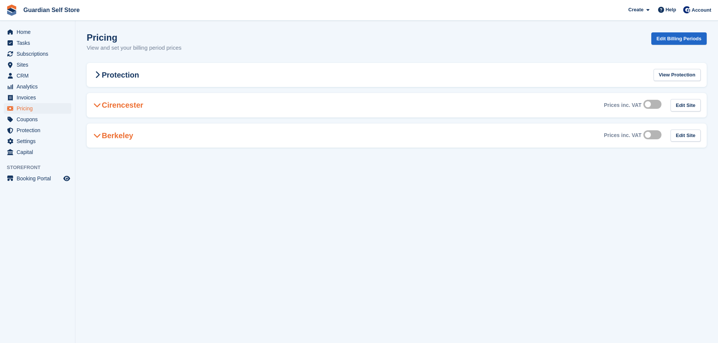
click at [33, 110] on span "Pricing" at bounding box center [39, 108] width 45 height 11
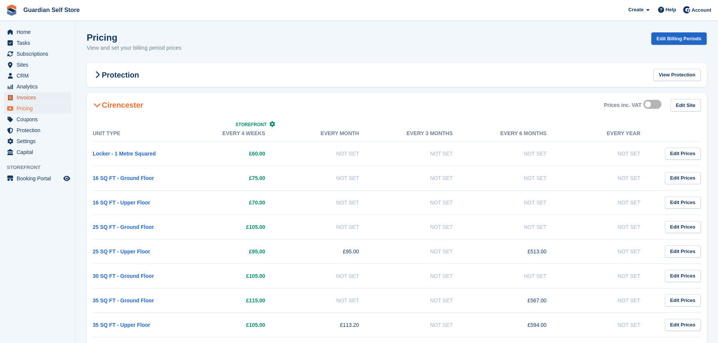
click at [34, 98] on span "Invoices" at bounding box center [39, 97] width 45 height 11
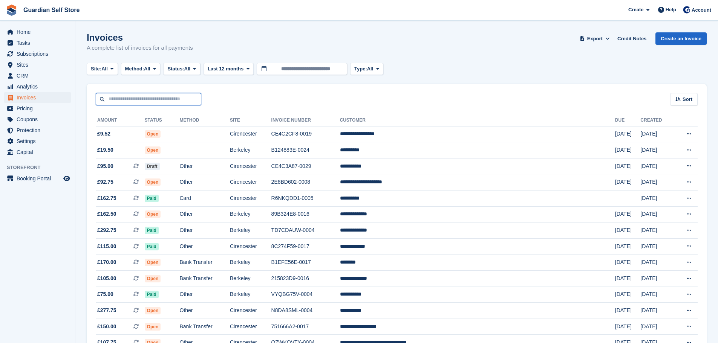
click at [148, 97] on input "text" at bounding box center [148, 99] width 105 height 12
type input "****"
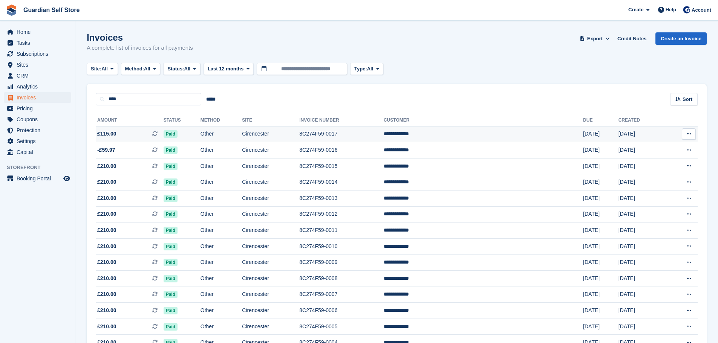
click at [155, 134] on span "£115.00 This is a recurring subscription invoice." at bounding box center [130, 134] width 68 height 8
click at [200, 137] on td "Paid" at bounding box center [181, 134] width 37 height 16
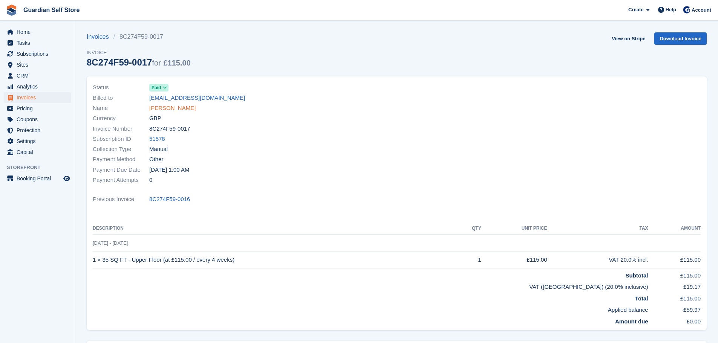
click at [165, 107] on link "William Mawby" at bounding box center [172, 108] width 46 height 9
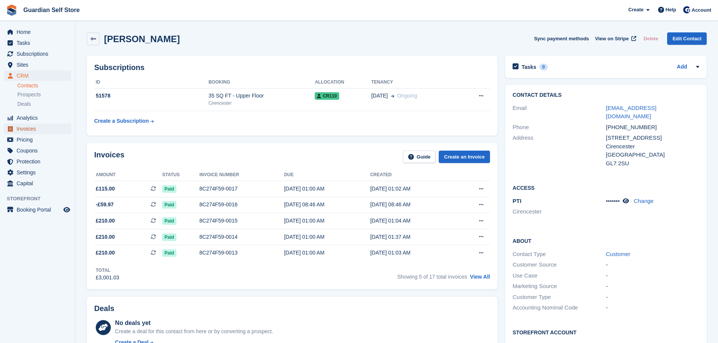
click at [41, 131] on span "Invoices" at bounding box center [39, 129] width 45 height 11
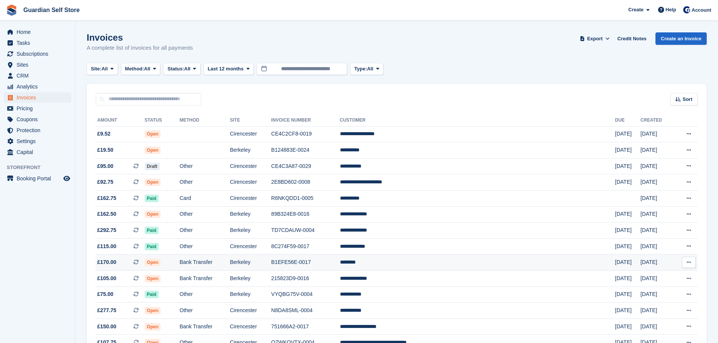
click at [340, 261] on td "B1EFE56E-0017" at bounding box center [305, 263] width 69 height 16
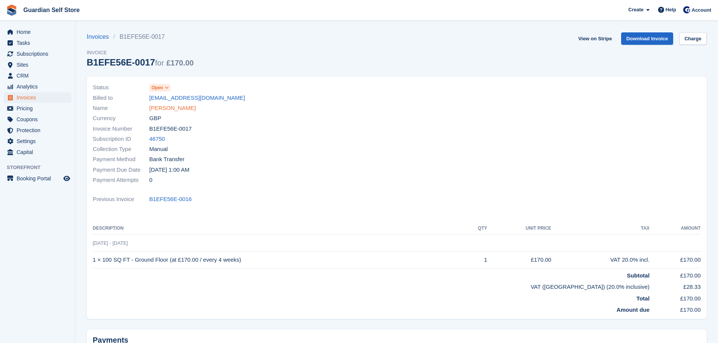
click at [160, 109] on link "[PERSON_NAME]" at bounding box center [172, 108] width 46 height 9
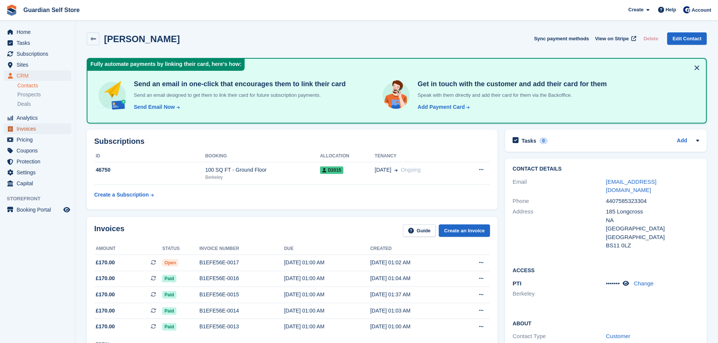
click at [44, 128] on span "Invoices" at bounding box center [39, 129] width 45 height 11
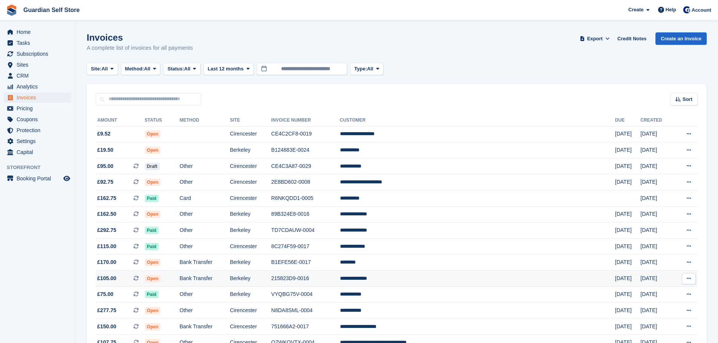
click at [340, 283] on td "215823D9-0016" at bounding box center [305, 279] width 69 height 16
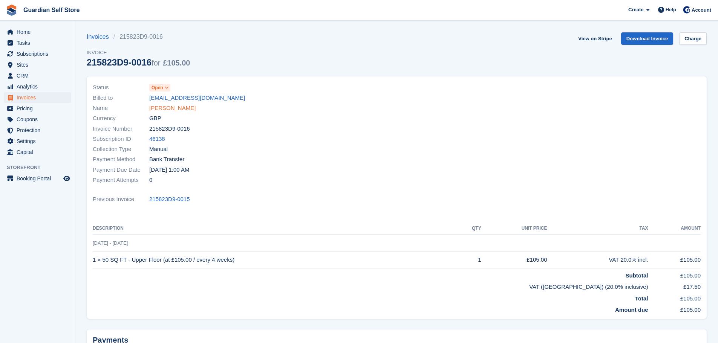
click at [170, 104] on link "Peter Houghton" at bounding box center [172, 108] width 46 height 9
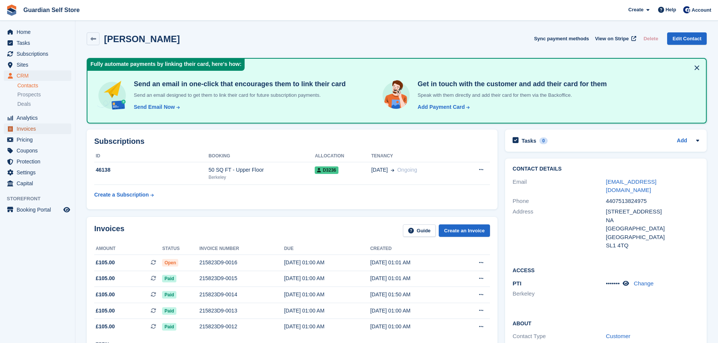
click at [37, 130] on span "Invoices" at bounding box center [39, 129] width 45 height 11
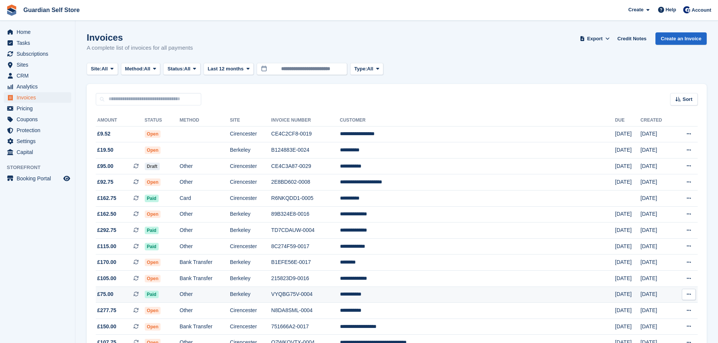
click at [340, 292] on td "VYQBG75V-0004" at bounding box center [305, 295] width 69 height 16
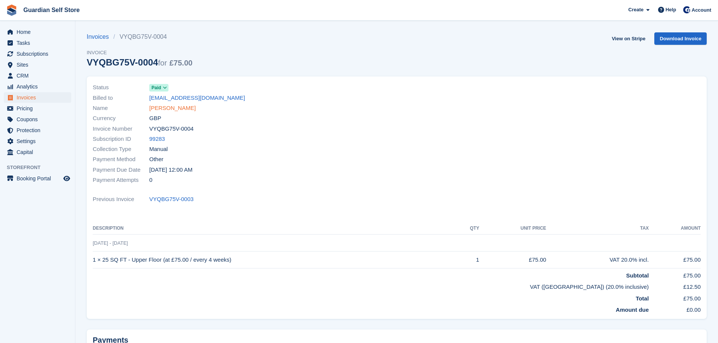
click at [164, 110] on link "Katie Peace" at bounding box center [172, 108] width 46 height 9
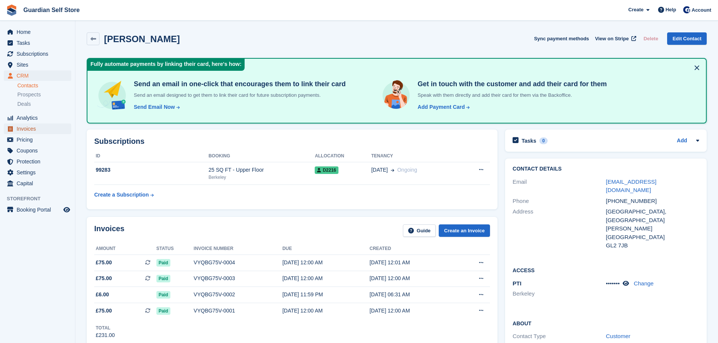
click at [36, 131] on span "Invoices" at bounding box center [39, 129] width 45 height 11
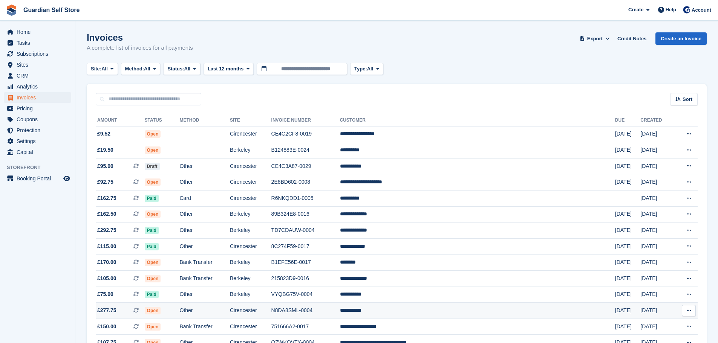
click at [334, 309] on td "N8DA8SML-0004" at bounding box center [305, 311] width 69 height 16
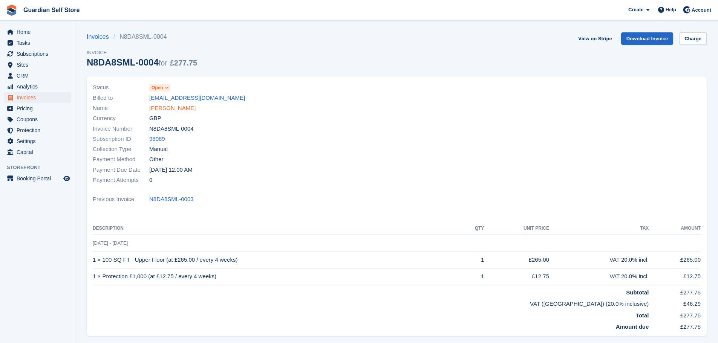
click at [171, 112] on link "[PERSON_NAME]" at bounding box center [172, 108] width 46 height 9
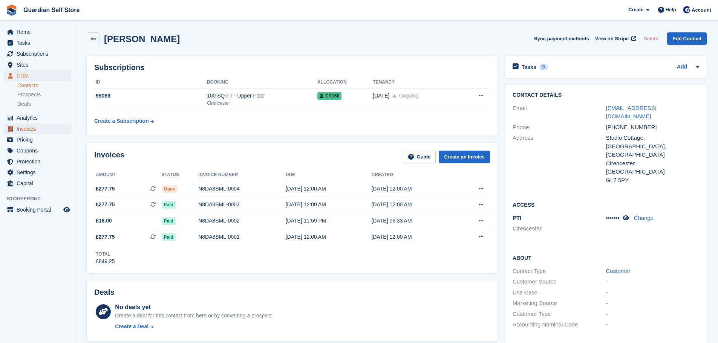
click at [43, 130] on span "Invoices" at bounding box center [39, 129] width 45 height 11
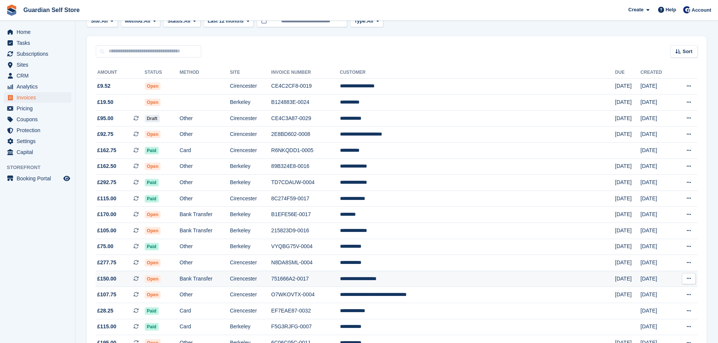
scroll to position [63, 0]
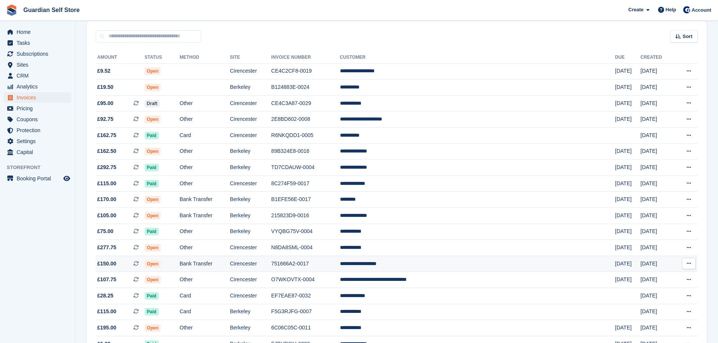
click at [425, 264] on td "**********" at bounding box center [477, 264] width 275 height 16
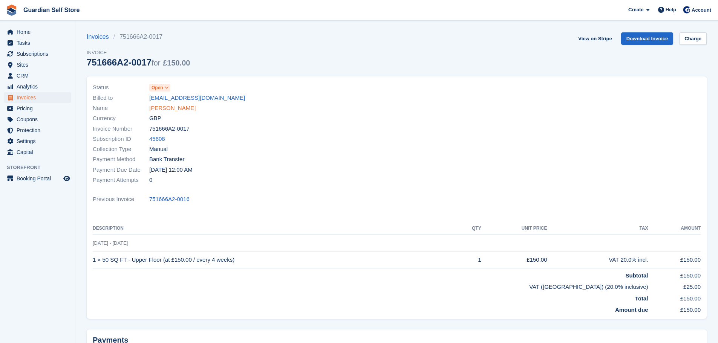
click at [169, 107] on link "[PERSON_NAME]" at bounding box center [172, 108] width 46 height 9
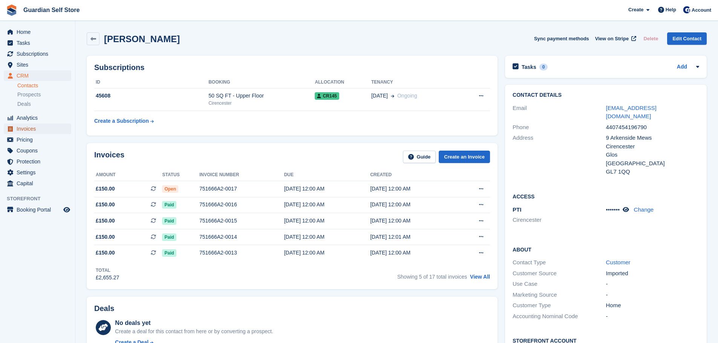
click at [35, 131] on span "Invoices" at bounding box center [39, 129] width 45 height 11
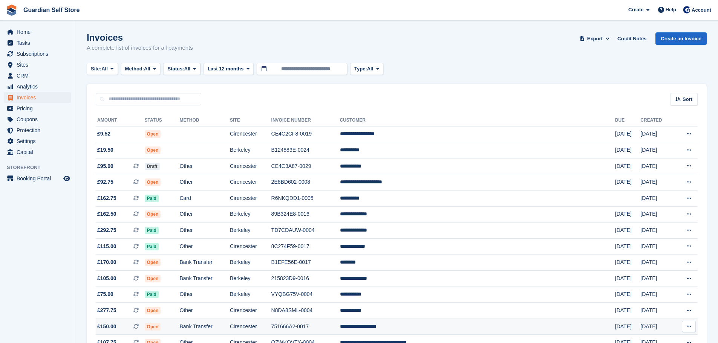
scroll to position [63, 0]
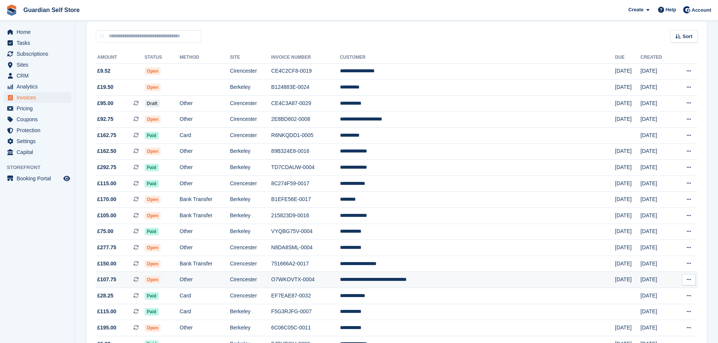
click at [340, 275] on td "O7WKOVTX-0004" at bounding box center [305, 280] width 69 height 16
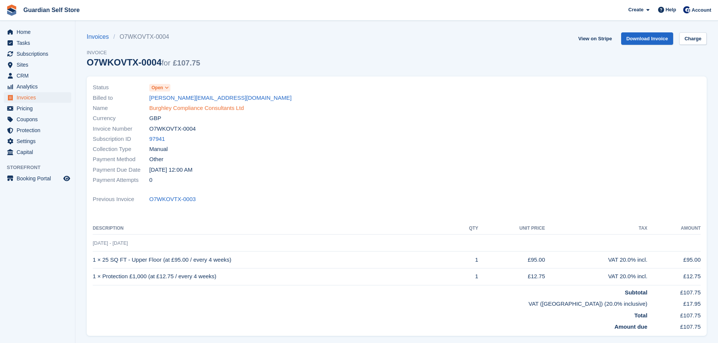
click at [200, 107] on link "Burghley Compliance Consultants Ltd" at bounding box center [196, 108] width 95 height 9
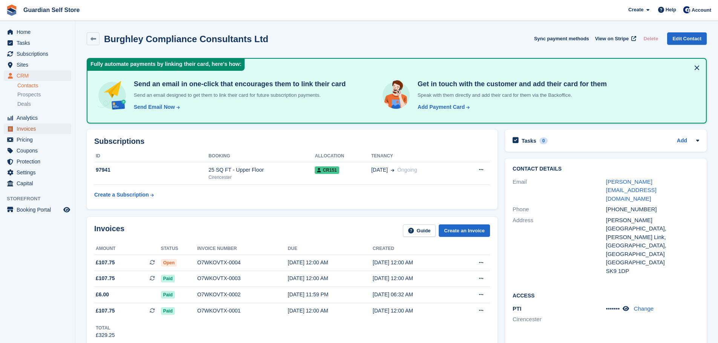
click at [31, 130] on span "Invoices" at bounding box center [39, 129] width 45 height 11
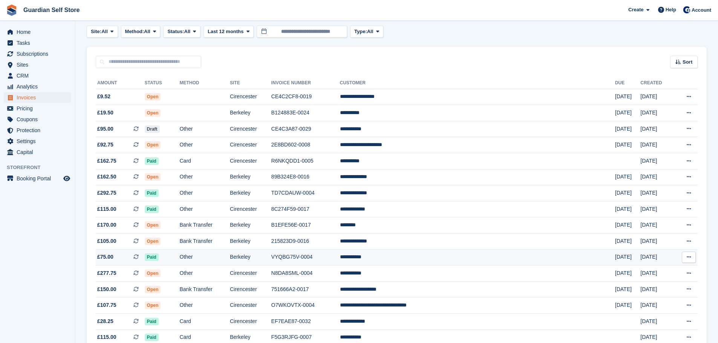
scroll to position [63, 0]
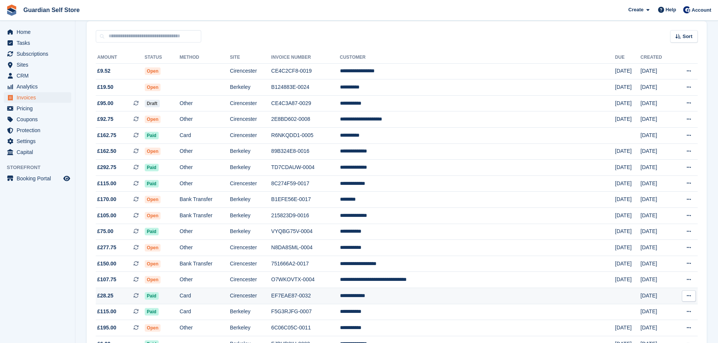
click at [340, 294] on td "EF7EAE87-0032" at bounding box center [305, 296] width 69 height 16
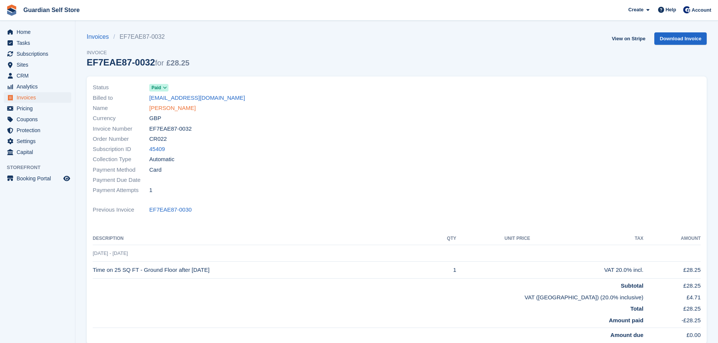
click at [170, 105] on link "[PERSON_NAME]" at bounding box center [172, 108] width 46 height 9
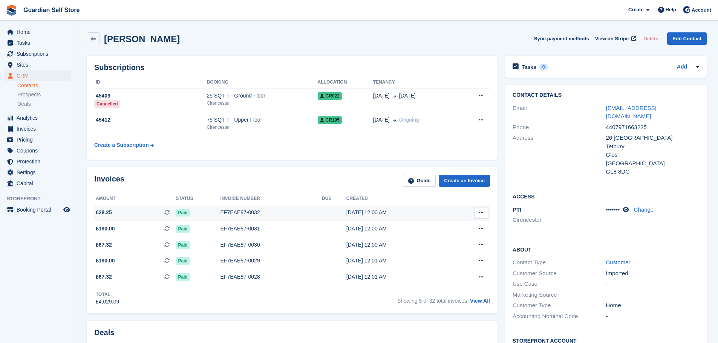
click at [107, 211] on span "£28.25" at bounding box center [104, 213] width 16 height 8
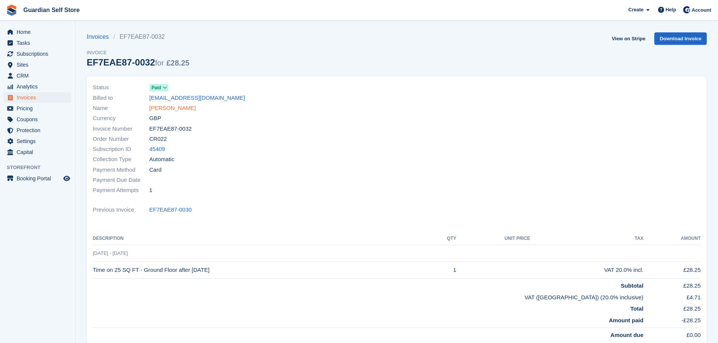
click at [160, 106] on link "[PERSON_NAME]" at bounding box center [172, 108] width 46 height 9
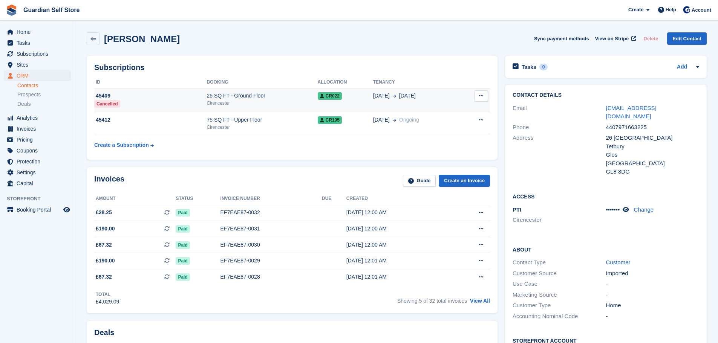
click at [202, 104] on td "45409 Cancelled" at bounding box center [150, 100] width 113 height 24
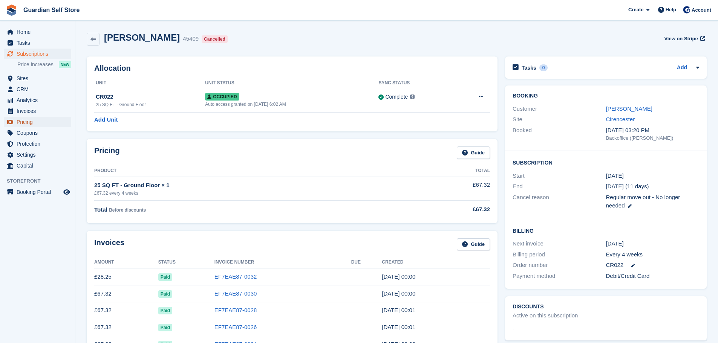
click at [42, 119] on span "Pricing" at bounding box center [39, 122] width 45 height 11
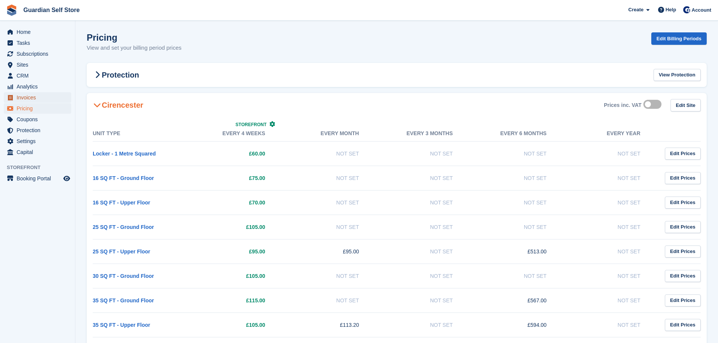
click at [37, 99] on span "Invoices" at bounding box center [39, 97] width 45 height 11
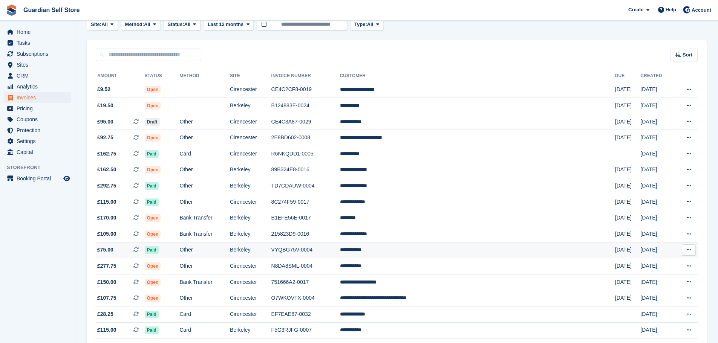
scroll to position [63, 0]
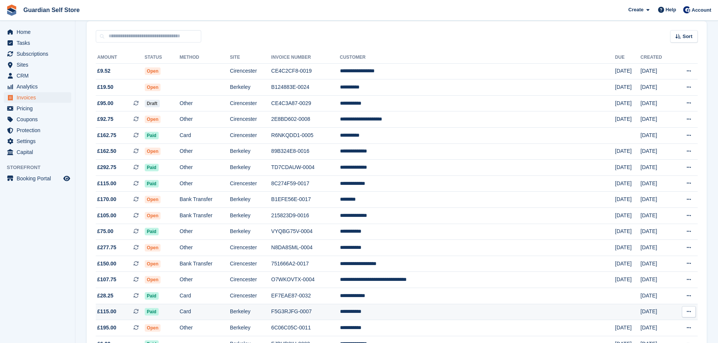
click at [225, 310] on td "Card" at bounding box center [205, 312] width 50 height 16
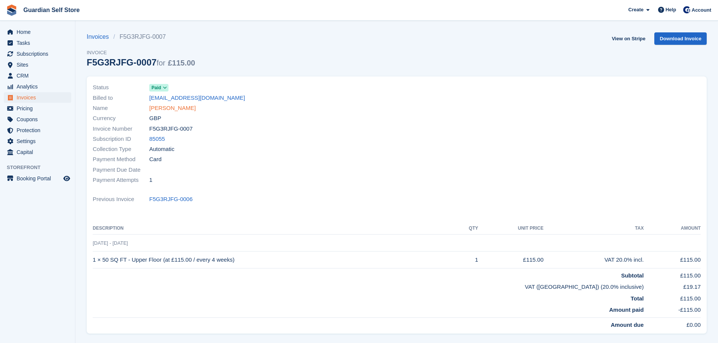
click at [170, 109] on link "[PERSON_NAME]" at bounding box center [172, 108] width 46 height 9
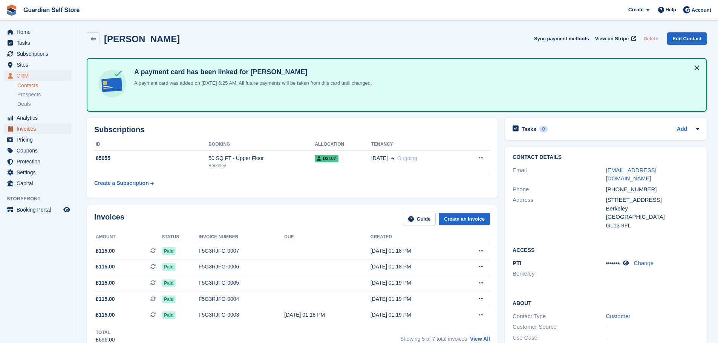
click at [44, 130] on span "Invoices" at bounding box center [39, 129] width 45 height 11
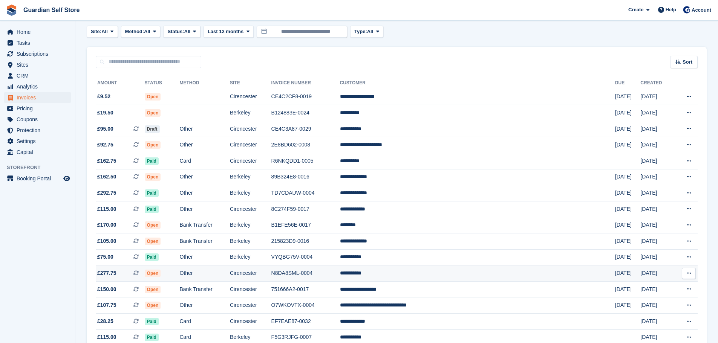
scroll to position [63, 0]
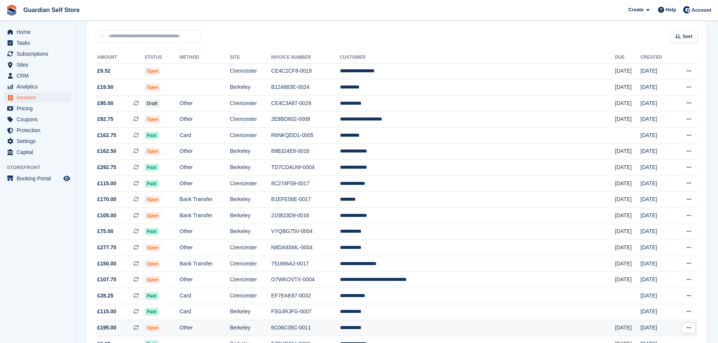
click at [340, 331] on td "6C06C05C-0011" at bounding box center [305, 328] width 69 height 16
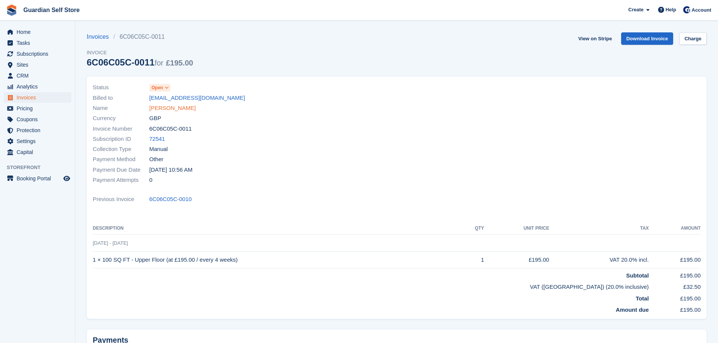
click at [169, 106] on link "[PERSON_NAME]" at bounding box center [172, 108] width 46 height 9
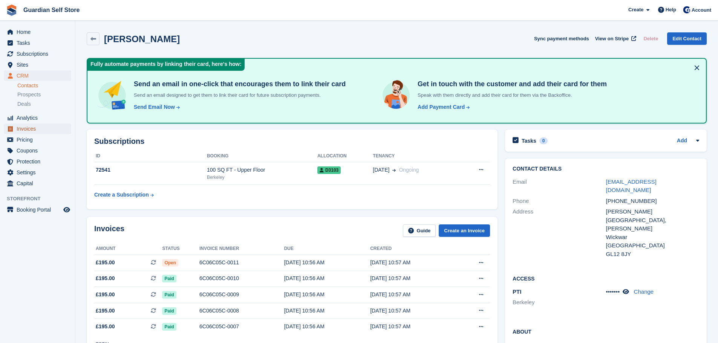
click at [33, 130] on span "Invoices" at bounding box center [39, 129] width 45 height 11
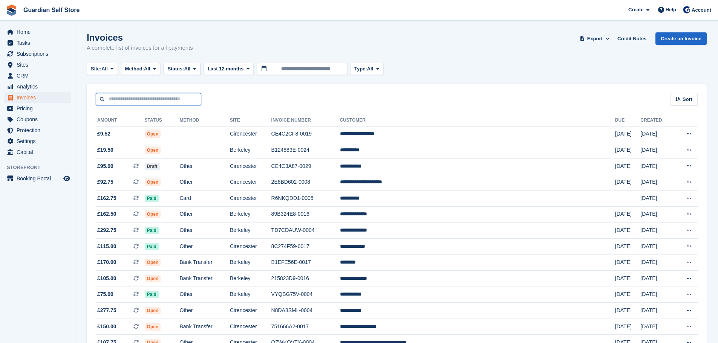
click at [148, 95] on input "text" at bounding box center [148, 99] width 105 height 12
type input "****"
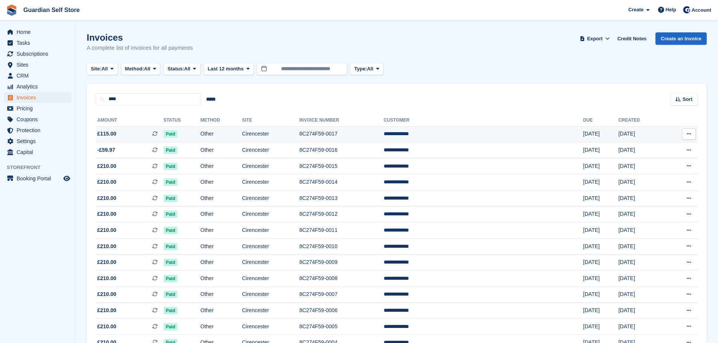
click at [157, 130] on span "£115.00 This is a recurring subscription invoice." at bounding box center [130, 134] width 68 height 8
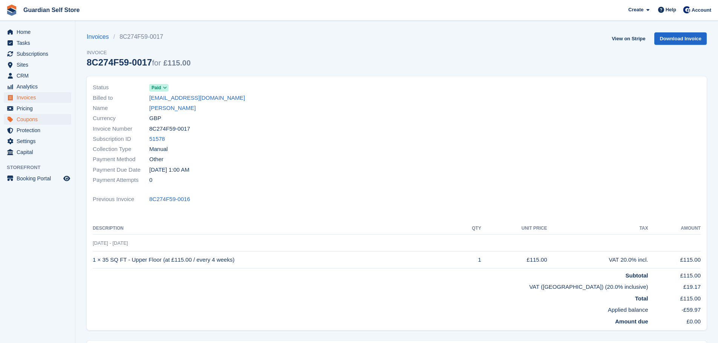
drag, startPoint x: 157, startPoint y: 107, endPoint x: 46, endPoint y: 117, distance: 110.8
click at [157, 107] on link "[PERSON_NAME]" at bounding box center [172, 108] width 46 height 9
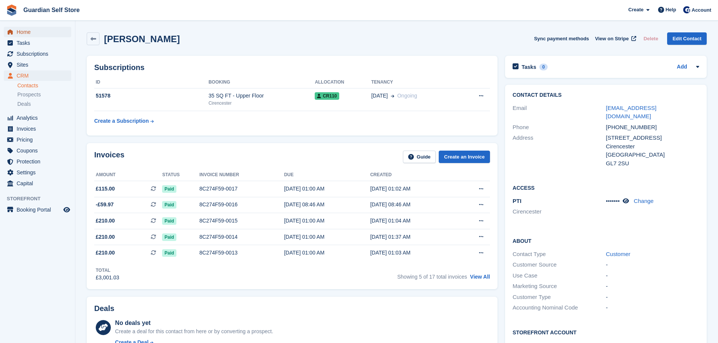
click at [37, 33] on span "Home" at bounding box center [39, 32] width 45 height 11
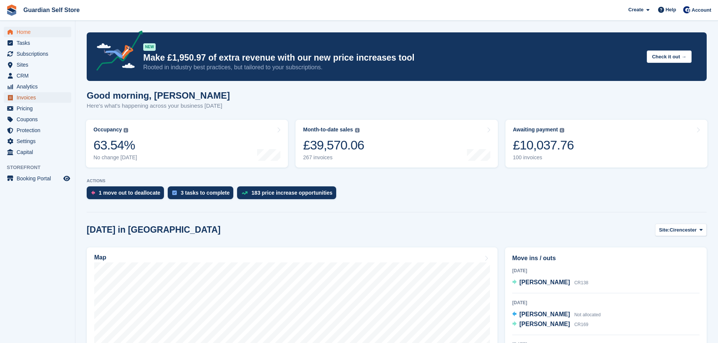
click at [40, 93] on span "Invoices" at bounding box center [39, 97] width 45 height 11
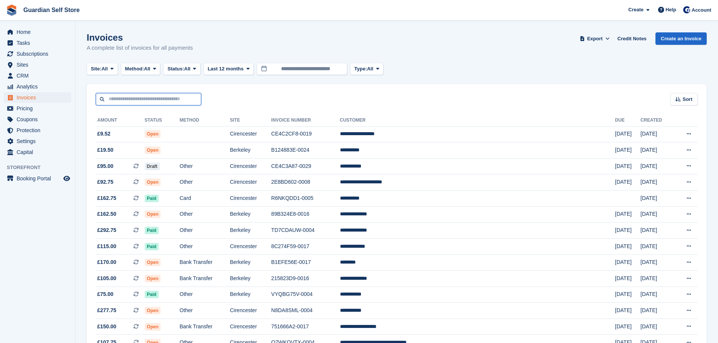
click at [130, 99] on input "text" at bounding box center [148, 99] width 105 height 12
type input "******"
